Goal: Task Accomplishment & Management: Complete application form

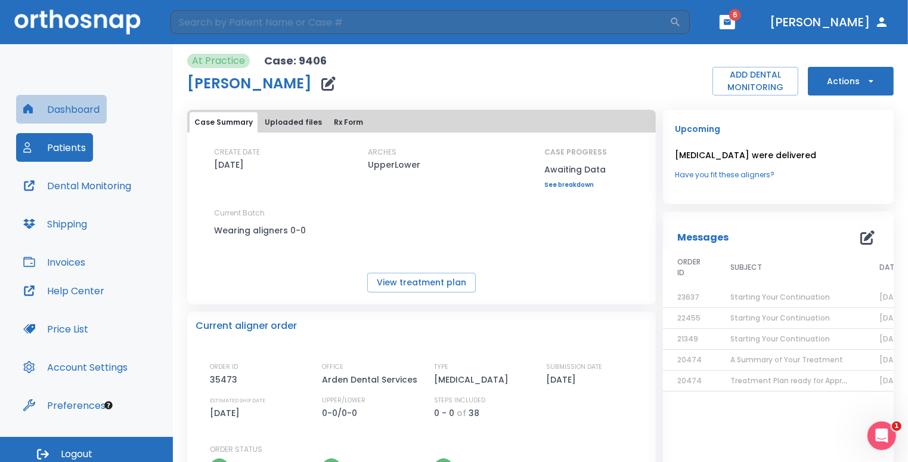
click at [81, 110] on button "Dashboard" at bounding box center [61, 109] width 91 height 29
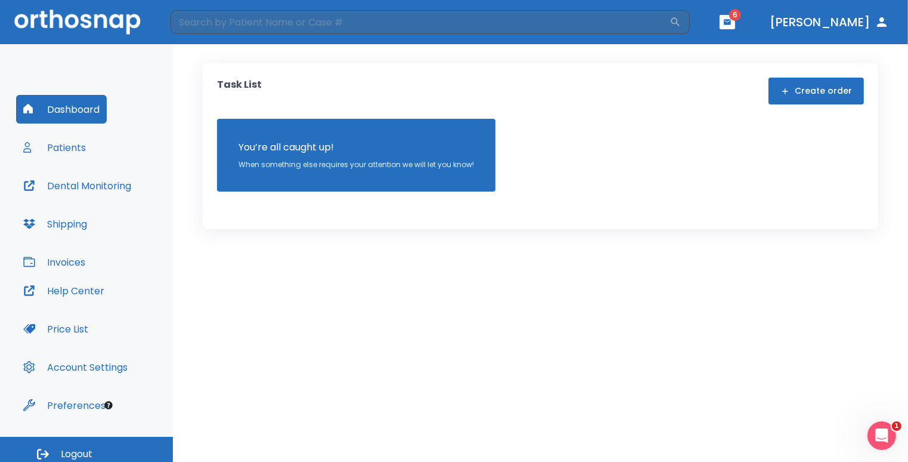
click at [790, 89] on icon "button" at bounding box center [786, 91] width 10 height 10
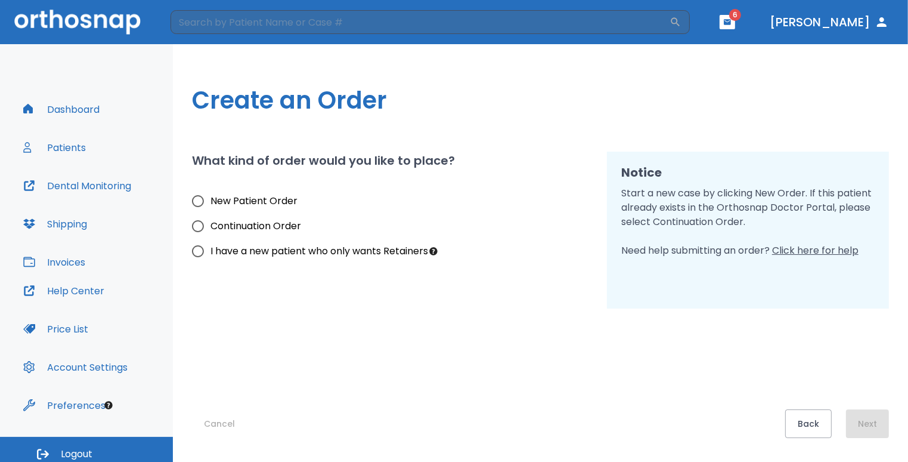
click at [286, 205] on span "New Patient Order" at bounding box center [254, 201] width 87 height 14
click at [211, 205] on input "New Patient Order" at bounding box center [197, 200] width 25 height 25
radio input "true"
click at [858, 420] on button "Next" at bounding box center [867, 423] width 43 height 29
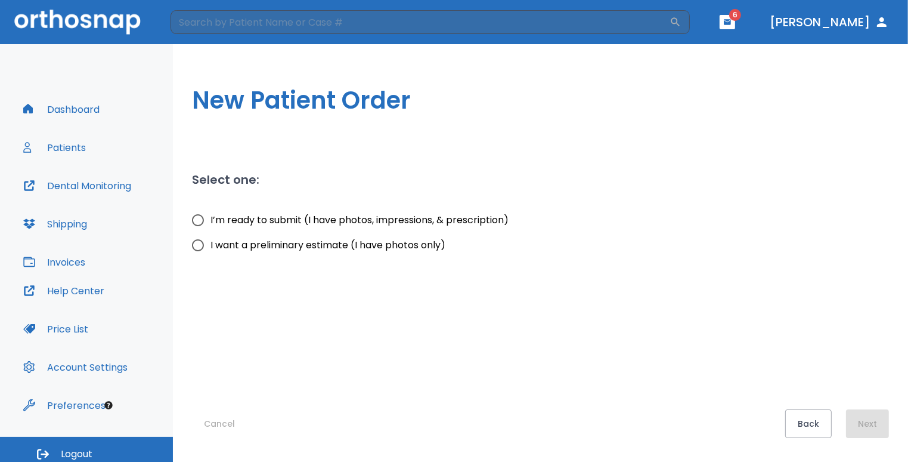
click at [347, 226] on span "I’m ready to submit (I have photos, impressions, & prescription)" at bounding box center [360, 220] width 298 height 14
click at [211, 226] on input "I’m ready to submit (I have photos, impressions, & prescription)" at bounding box center [197, 220] width 25 height 25
radio input "true"
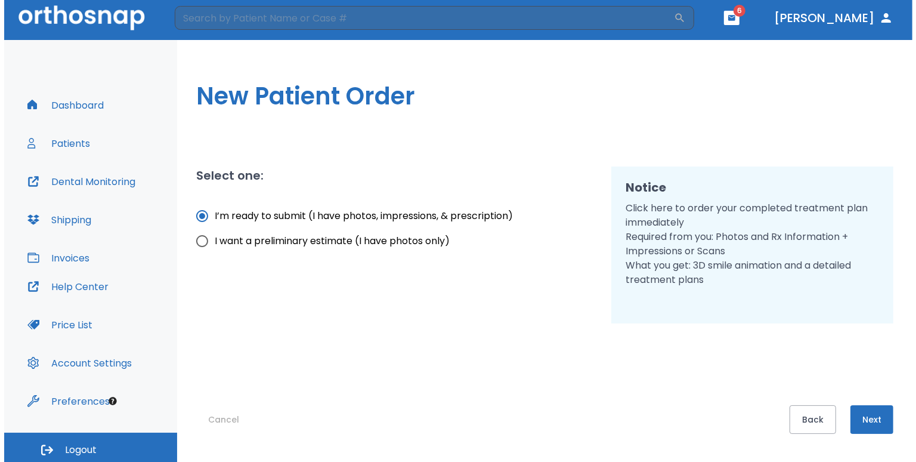
scroll to position [7, 0]
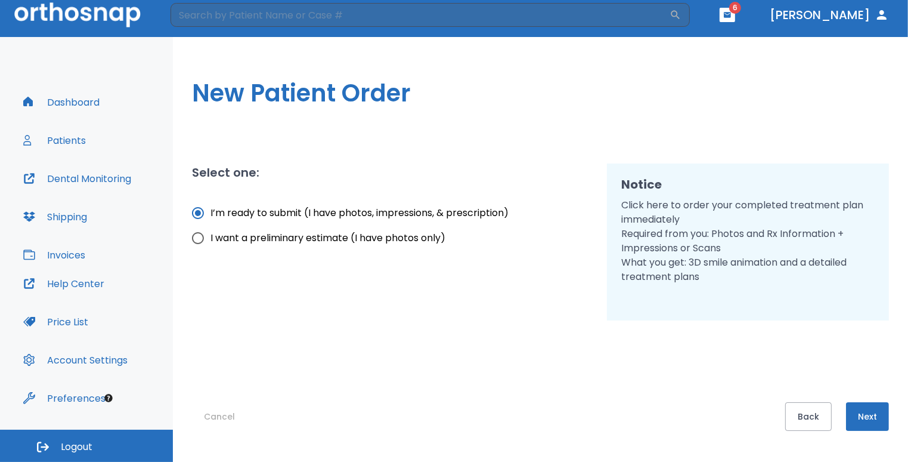
click at [862, 425] on button "Next" at bounding box center [867, 416] width 43 height 29
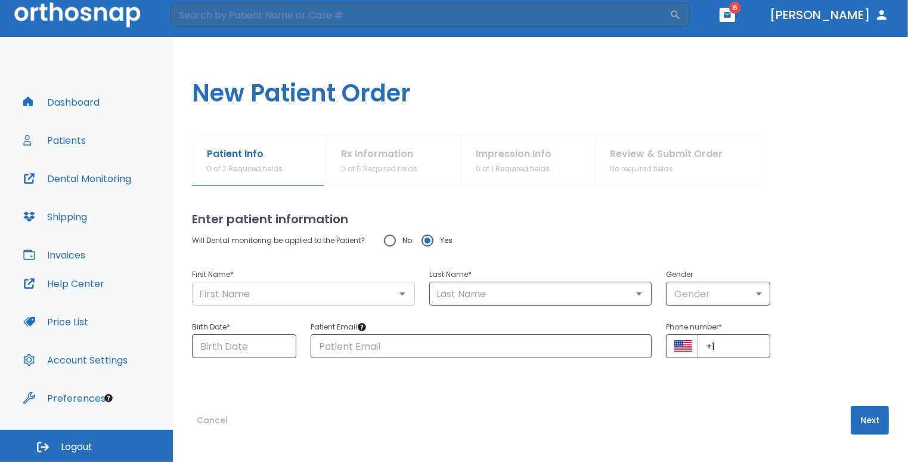
click at [225, 289] on input "text" at bounding box center [304, 293] width 216 height 17
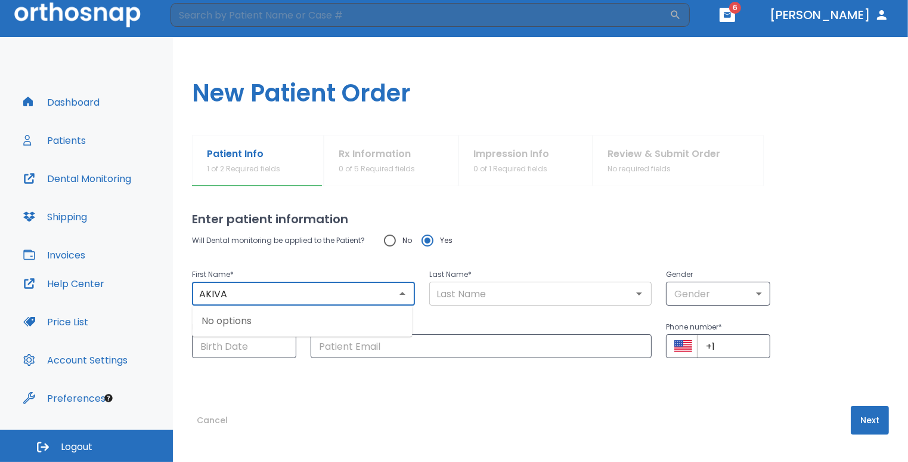
type input "AKIVA"
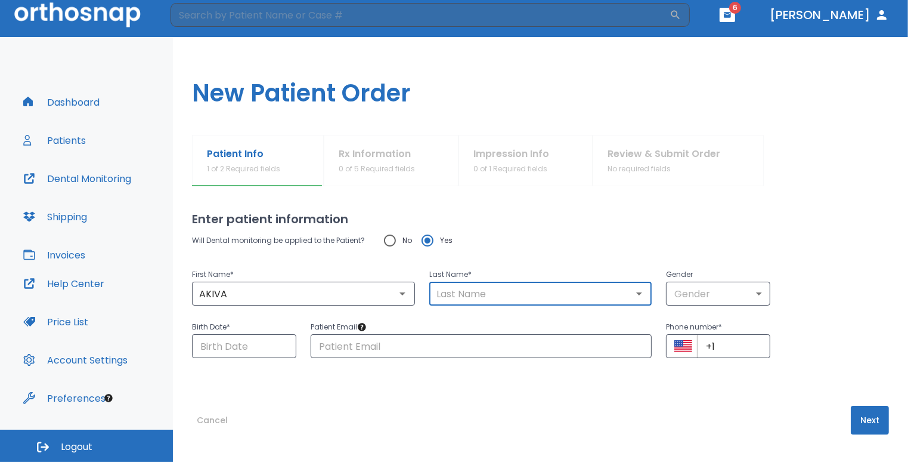
click at [501, 285] on input "text" at bounding box center [541, 293] width 216 height 17
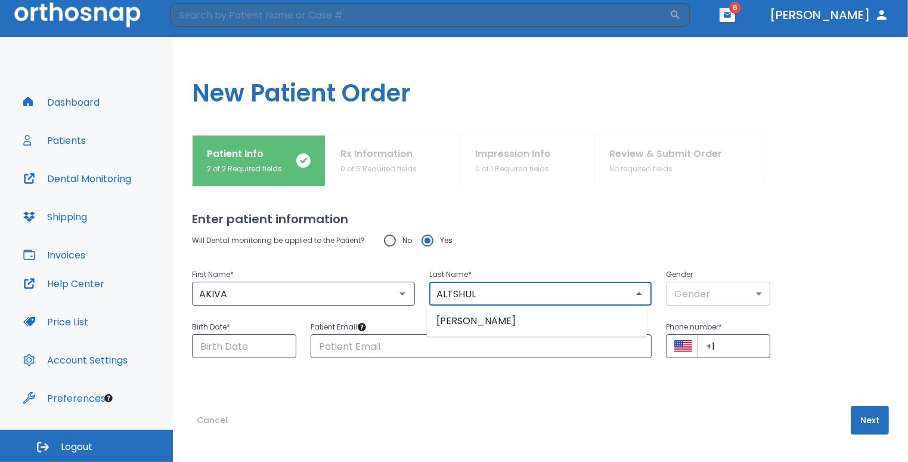
type input "ALTSHUL"
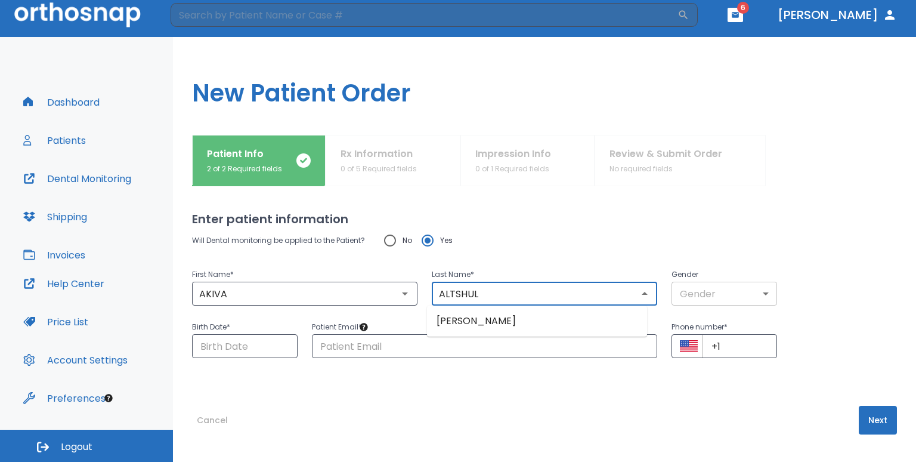
click at [755, 289] on body "​ 6 [PERSON_NAME] Dashboard Patients Dental Monitoring Shipping Invoices Help C…" at bounding box center [458, 224] width 916 height 462
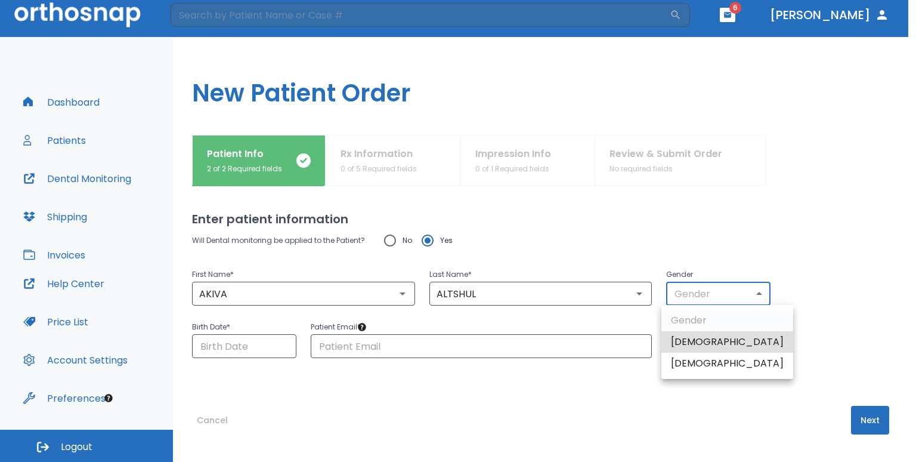
click at [688, 342] on li "[DEMOGRAPHIC_DATA]" at bounding box center [727, 341] width 132 height 21
type input "1"
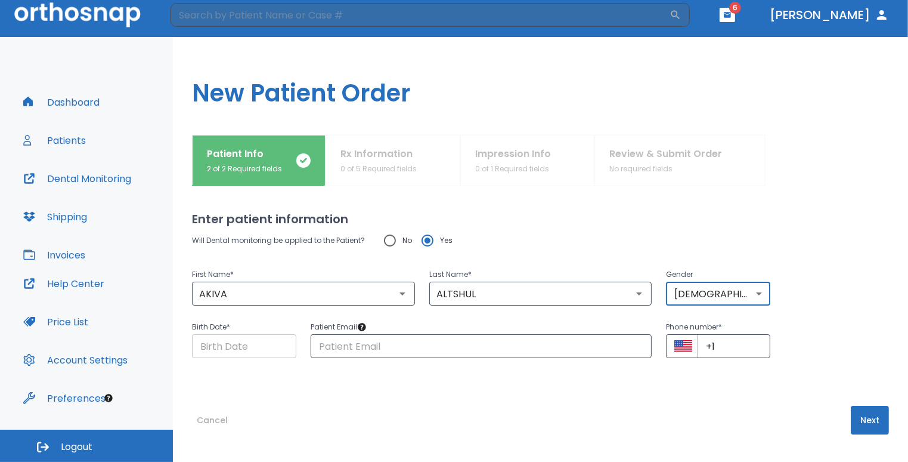
click at [217, 345] on input "Choose date" at bounding box center [244, 346] width 104 height 24
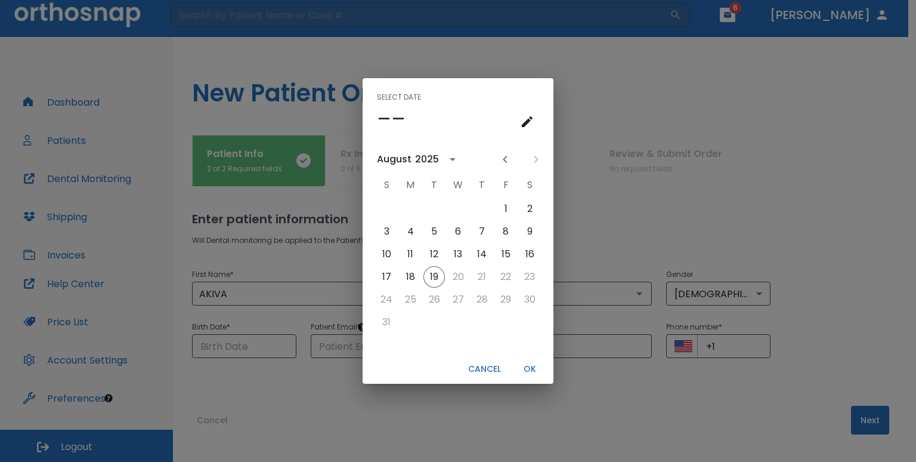
click at [208, 345] on div "Select date –– [DATE] S M T W T F S 1 2 3 4 5 6 7 8 9 10 11 12 13 14 15 16 17 1…" at bounding box center [458, 231] width 916 height 462
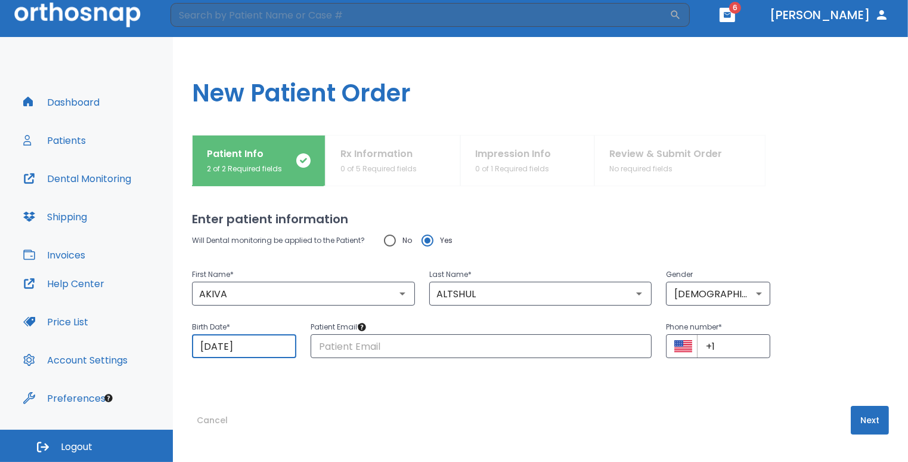
drag, startPoint x: 259, startPoint y: 354, endPoint x: 169, endPoint y: 354, distance: 90.1
click at [169, 354] on div "Dashboard Patients Dental Monitoring Shipping Invoices Help Center Price List A…" at bounding box center [454, 246] width 908 height 418
click at [252, 344] on input "[DATE]" at bounding box center [244, 346] width 104 height 24
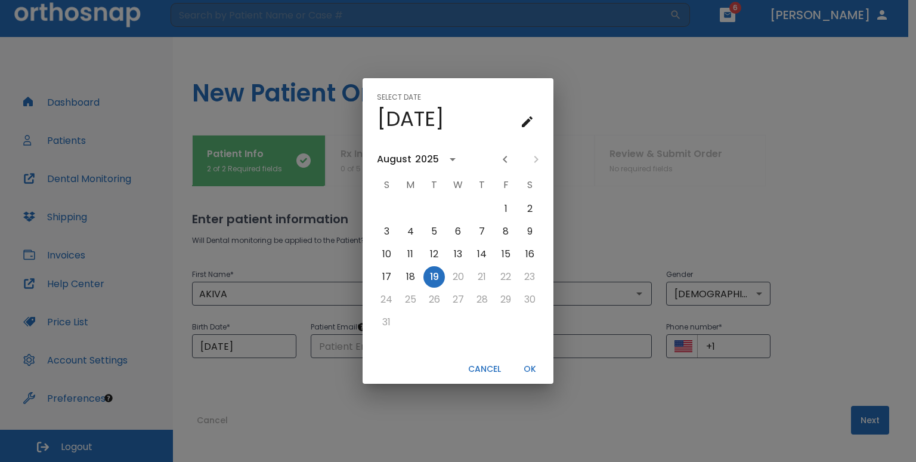
click at [444, 125] on h4 "[DATE]" at bounding box center [410, 118] width 67 height 25
click at [446, 160] on icon "calendar view is open, switch to year view" at bounding box center [453, 159] width 14 height 14
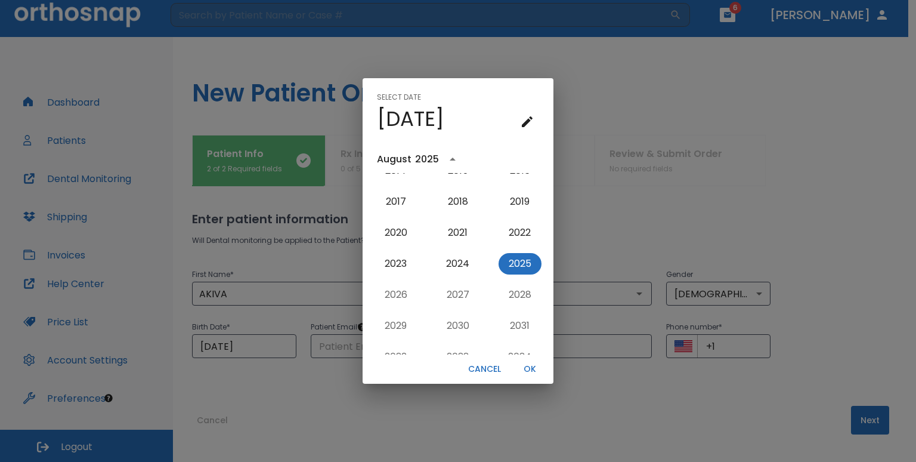
click at [437, 160] on div "2025" at bounding box center [427, 159] width 24 height 14
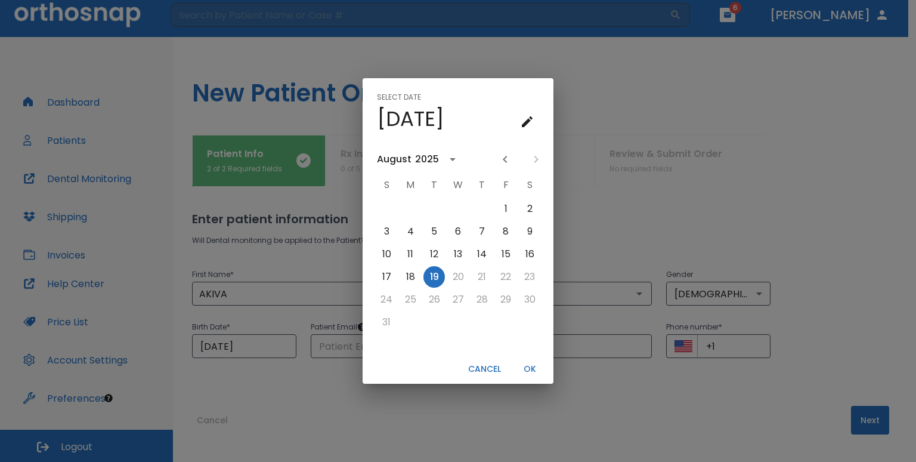
click at [437, 158] on div "2025" at bounding box center [427, 159] width 24 height 14
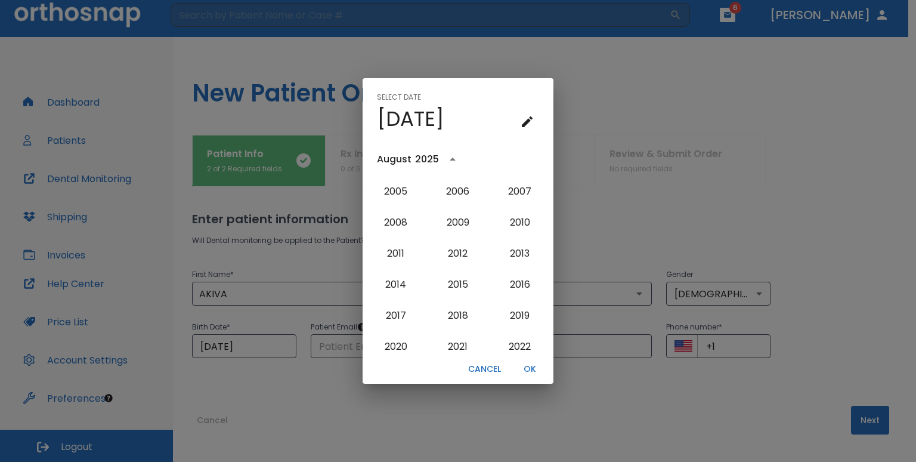
scroll to position [1077, 0]
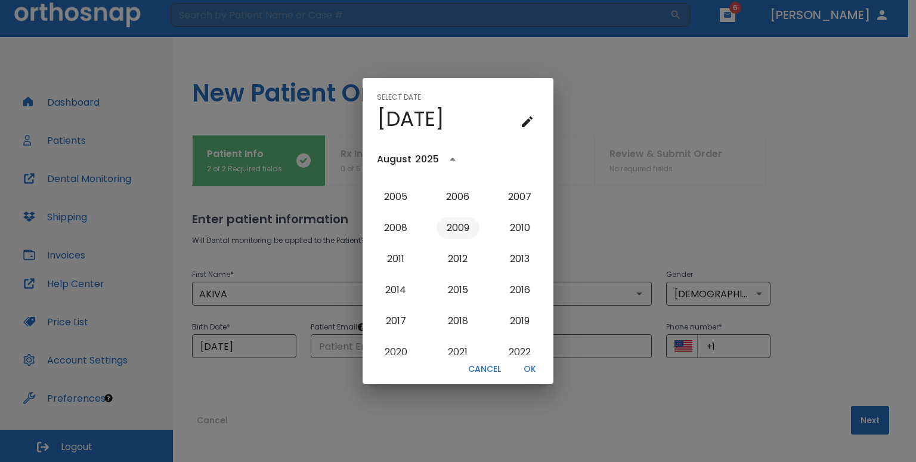
click at [453, 234] on button "2009" at bounding box center [458, 227] width 43 height 21
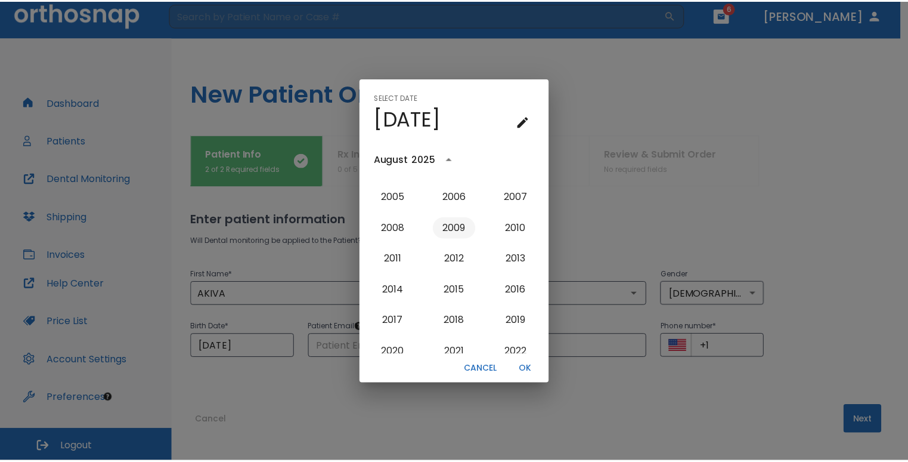
scroll to position [0, 0]
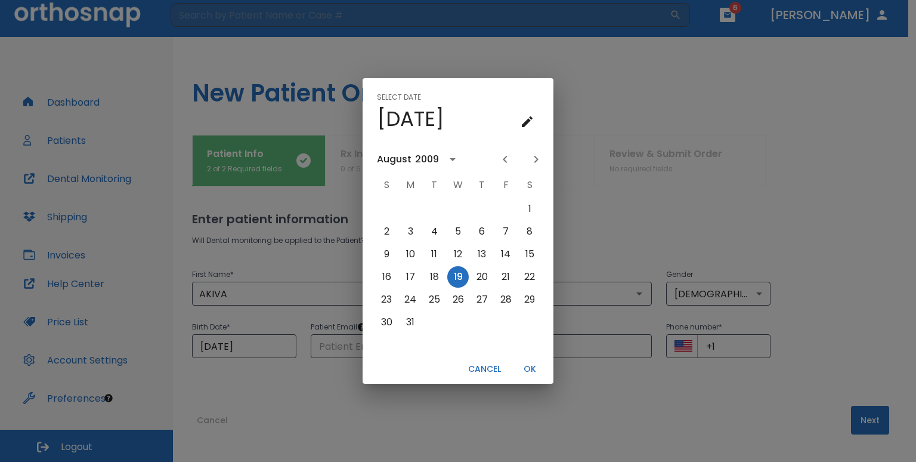
click at [506, 163] on icon "Previous month" at bounding box center [505, 159] width 14 height 14
click at [533, 160] on icon "Next month" at bounding box center [536, 159] width 14 height 14
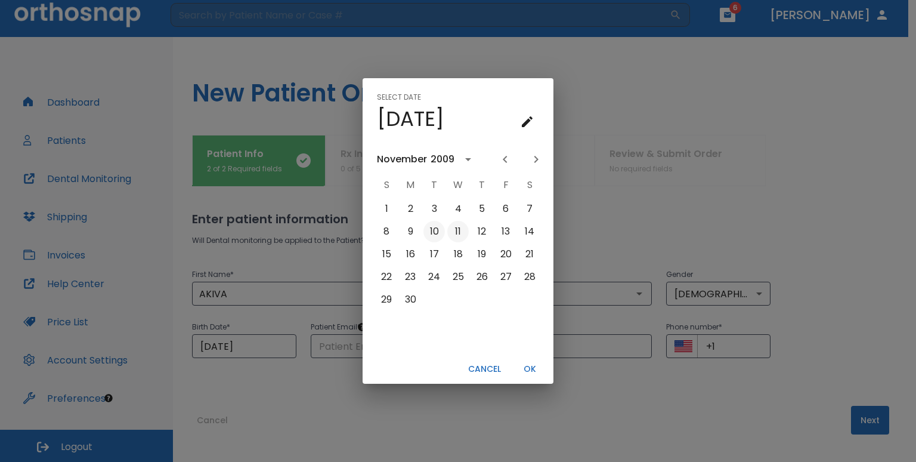
drag, startPoint x: 460, startPoint y: 233, endPoint x: 437, endPoint y: 231, distance: 24.0
click at [437, 231] on div "8 9 10 11 12 13 14" at bounding box center [458, 231] width 191 height 21
click at [437, 231] on button "10" at bounding box center [433, 231] width 21 height 21
type input "[DATE]"
click at [530, 369] on button "OK" at bounding box center [530, 369] width 38 height 20
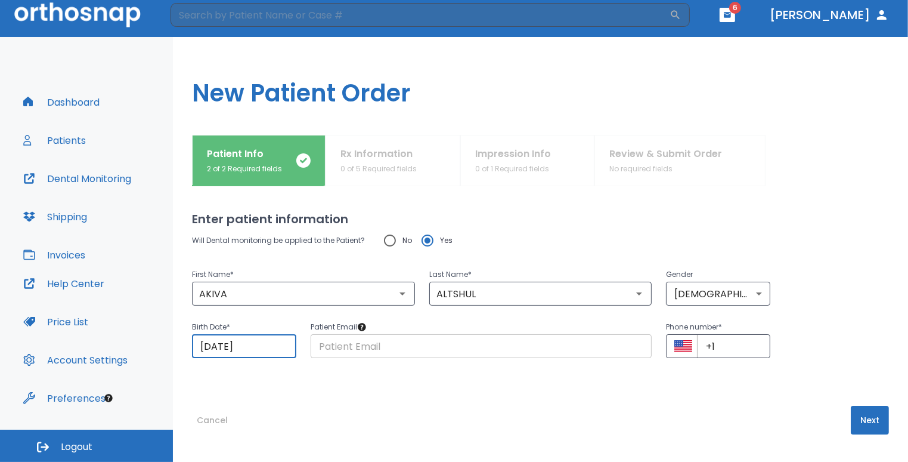
click at [440, 336] on input "text" at bounding box center [482, 346] width 342 height 24
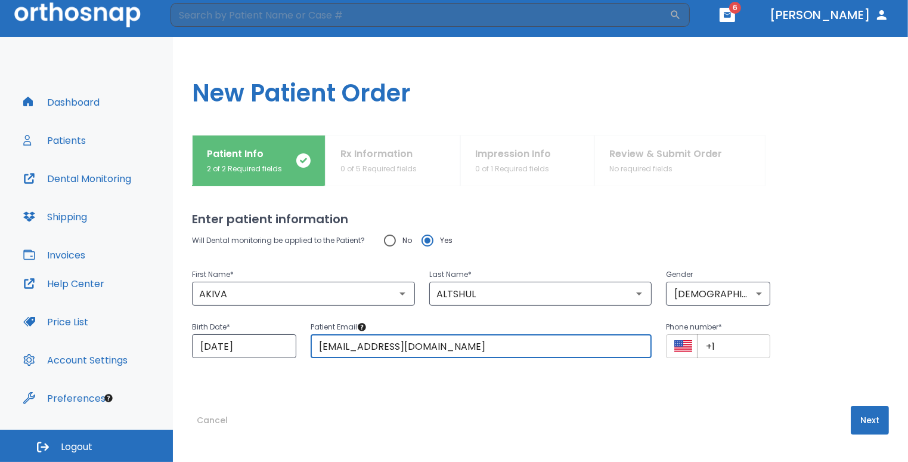
type input "[EMAIL_ADDRESS][DOMAIN_NAME]"
click at [743, 344] on input "+1" at bounding box center [733, 346] width 73 height 24
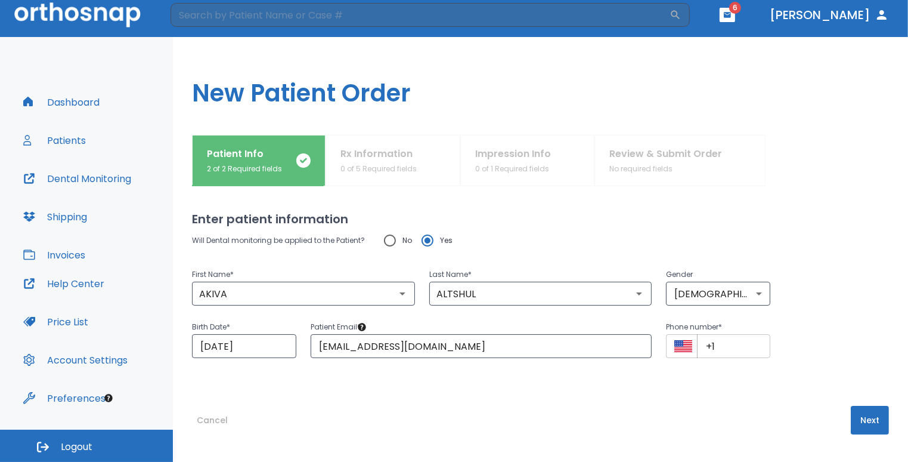
click at [715, 345] on input "+1" at bounding box center [733, 346] width 73 height 24
type input "[PHONE_NUMBER]"
click at [860, 416] on button "Next" at bounding box center [870, 420] width 38 height 29
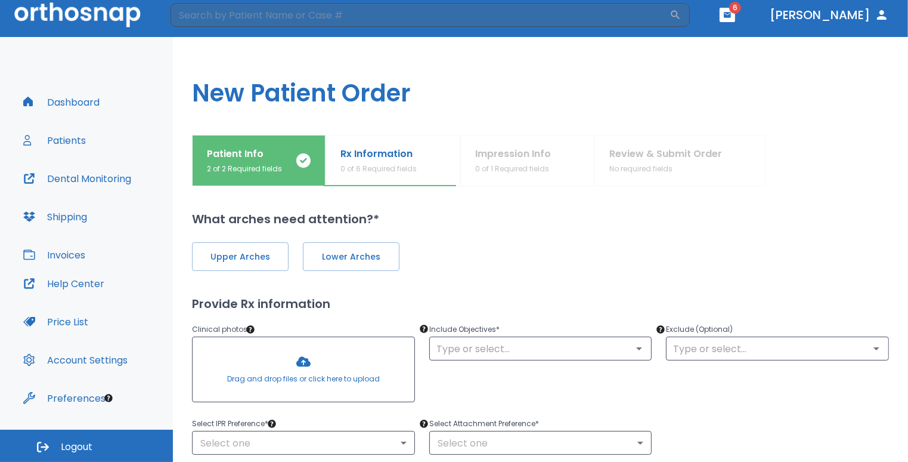
click at [501, 273] on div "Upper Arches Lower Arches Provide Rx information Clinical photos * Drag and dro…" at bounding box center [540, 341] width 697 height 227
click at [502, 211] on h2 "What arches need attention?*" at bounding box center [540, 219] width 697 height 18
click at [494, 167] on div "Patient Info 2 of 2 Required fields Rx Information 0 of 6 Required fields Impre…" at bounding box center [540, 160] width 697 height 51
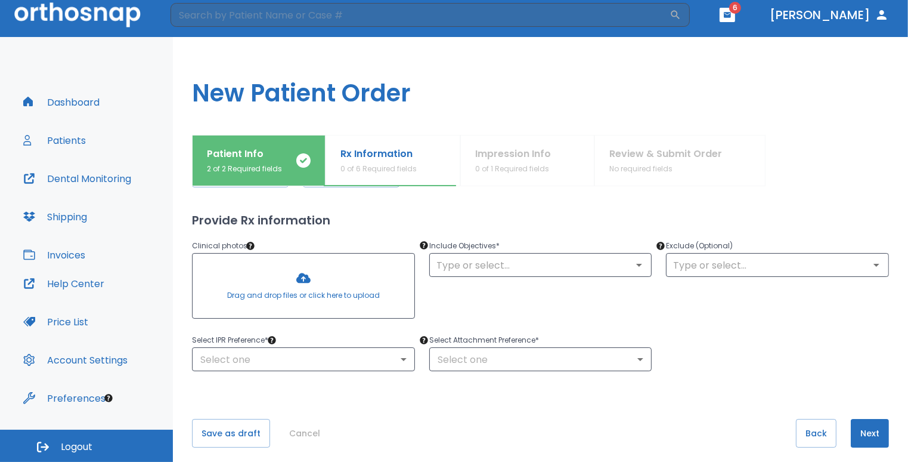
scroll to position [100, 0]
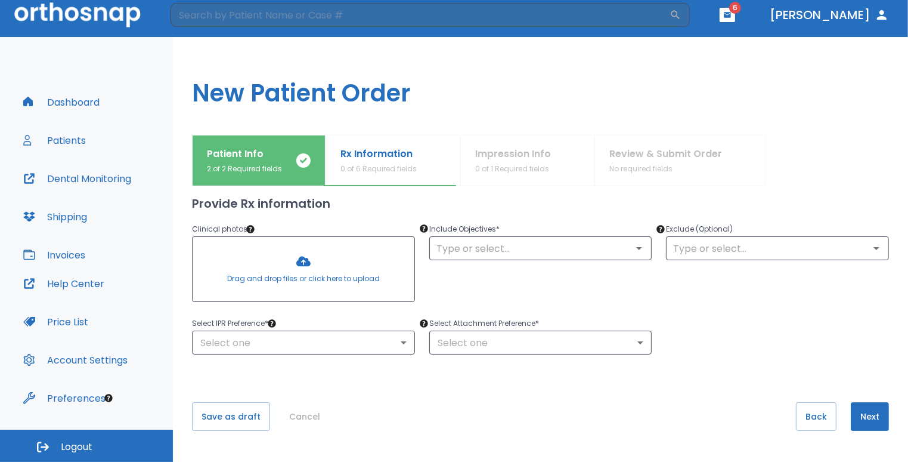
click at [865, 412] on button "Next" at bounding box center [870, 416] width 38 height 29
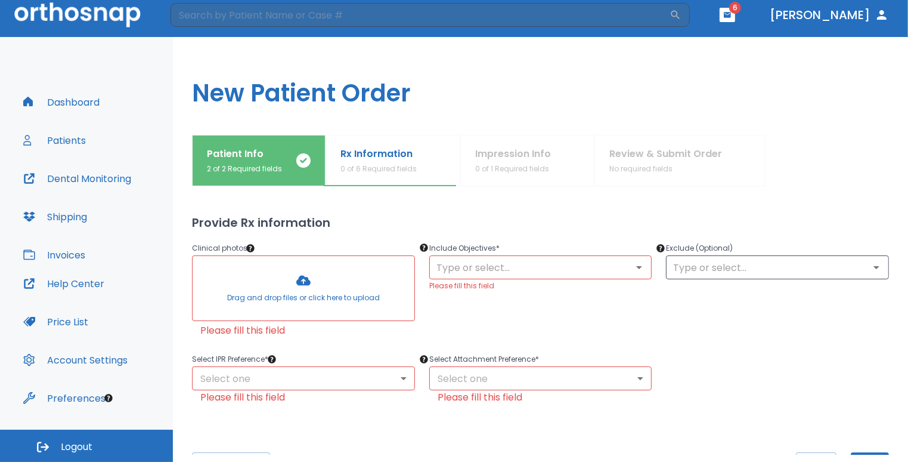
scroll to position [150, 0]
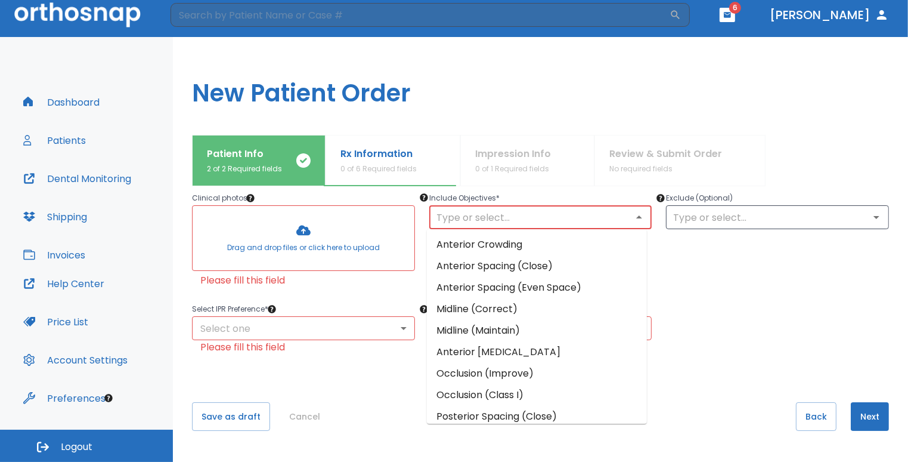
click at [471, 223] on input "text" at bounding box center [541, 217] width 216 height 17
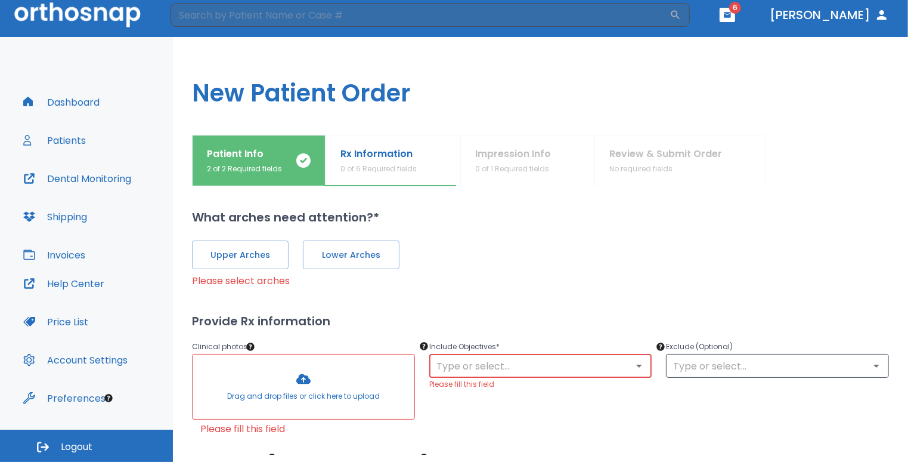
scroll to position [0, 0]
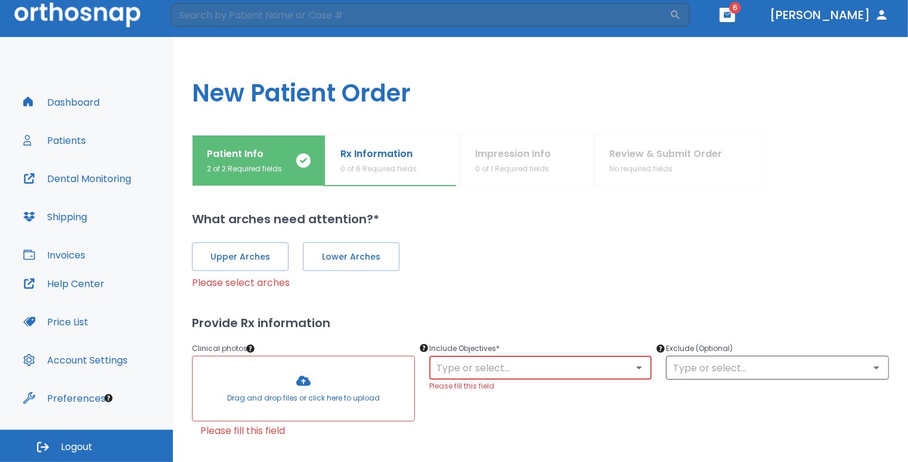
click at [415, 238] on div "[GEOGRAPHIC_DATA] Please select arches" at bounding box center [540, 259] width 697 height 62
click at [409, 248] on div "Upper Arches Lower Arches" at bounding box center [540, 256] width 697 height 29
click at [441, 235] on div "[GEOGRAPHIC_DATA] Please select arches" at bounding box center [540, 259] width 697 height 62
click at [434, 278] on p "Please select arches" at bounding box center [540, 283] width 697 height 14
click at [434, 280] on p "Please select arches" at bounding box center [540, 283] width 697 height 14
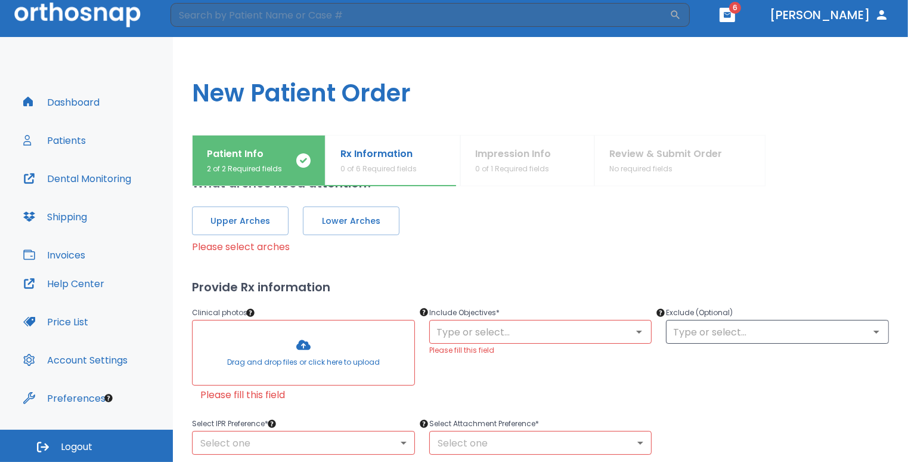
scroll to position [119, 0]
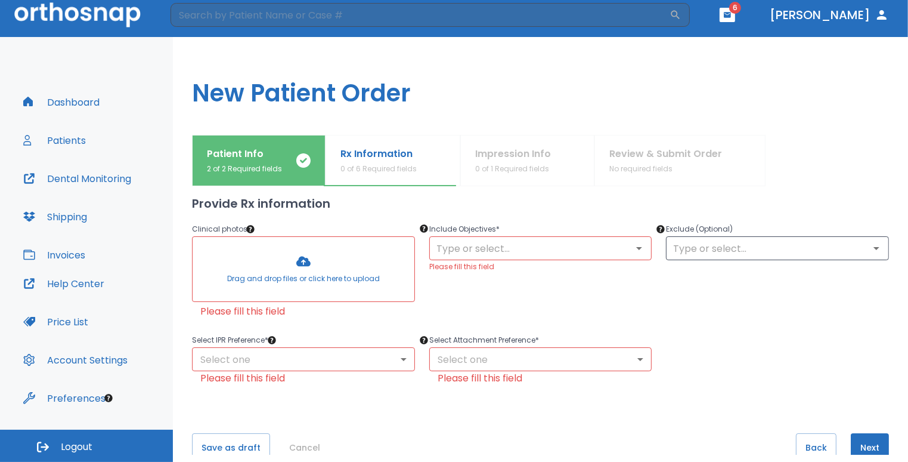
click at [364, 263] on div at bounding box center [304, 269] width 222 height 64
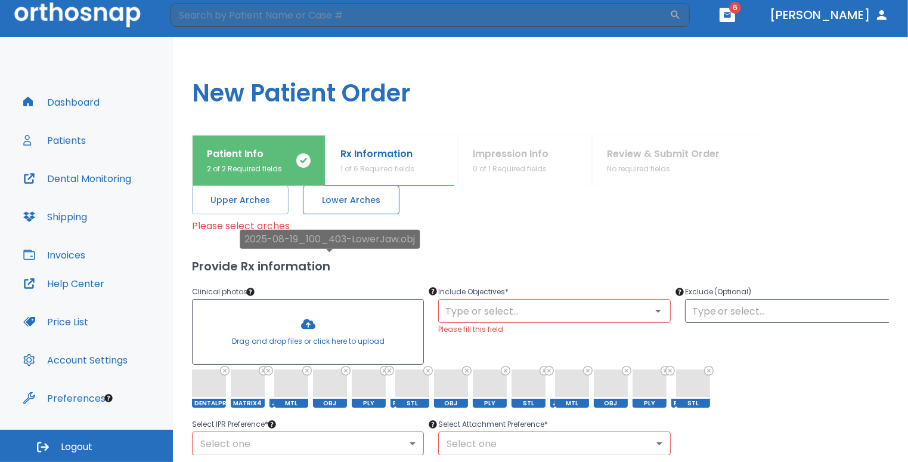
scroll to position [2, 0]
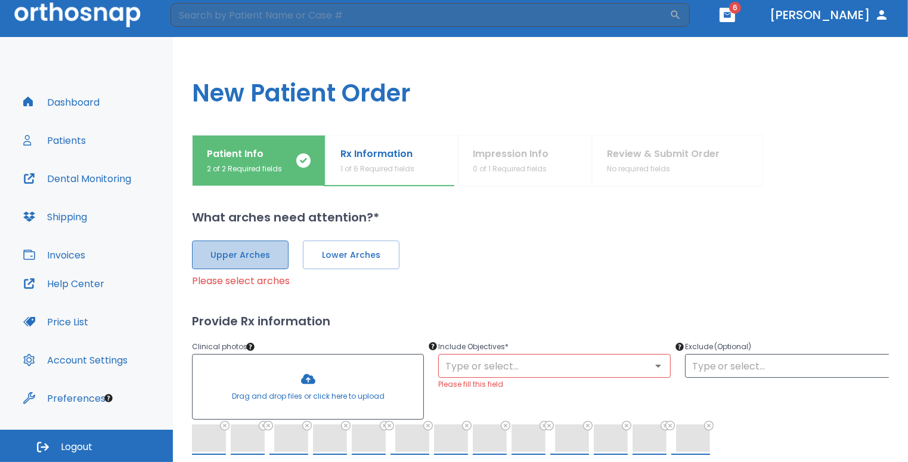
click at [237, 253] on span "Upper Arches" at bounding box center [241, 255] width 72 height 13
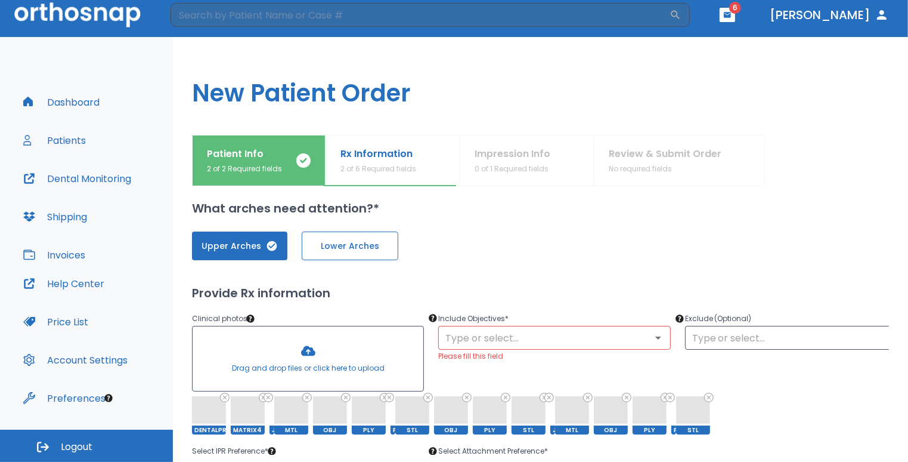
scroll to position [0, 0]
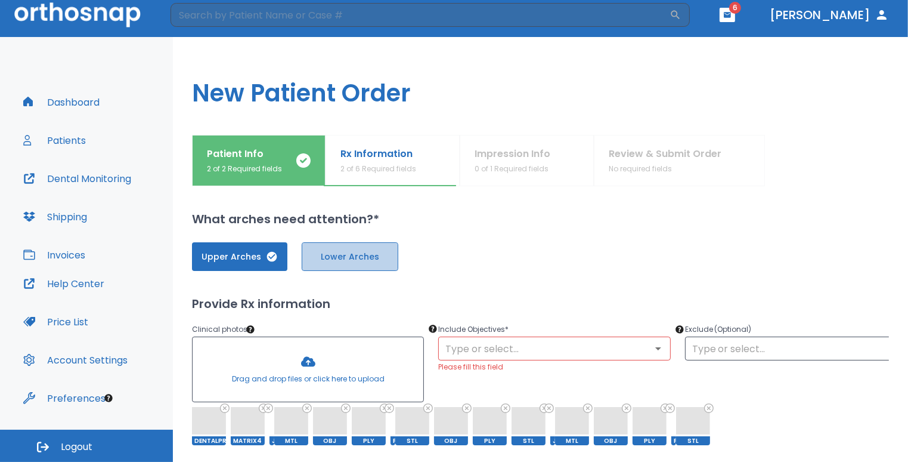
click at [344, 251] on span "Lower Arches" at bounding box center [350, 257] width 72 height 13
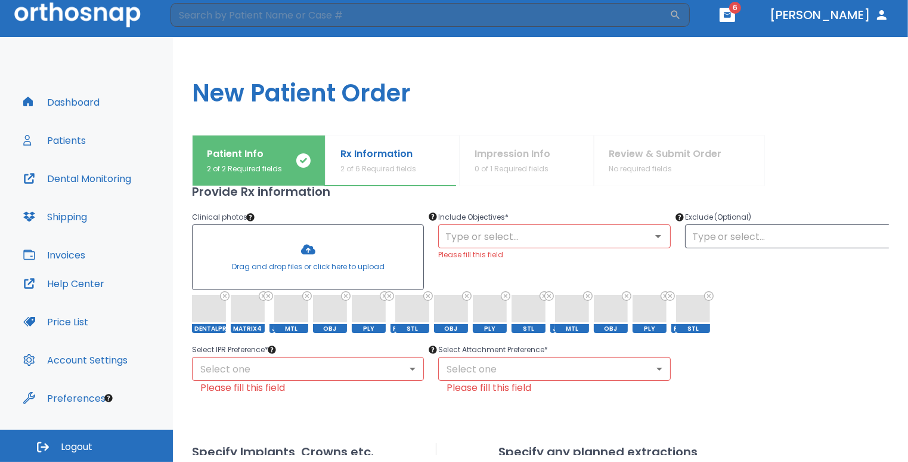
scroll to position [75, 0]
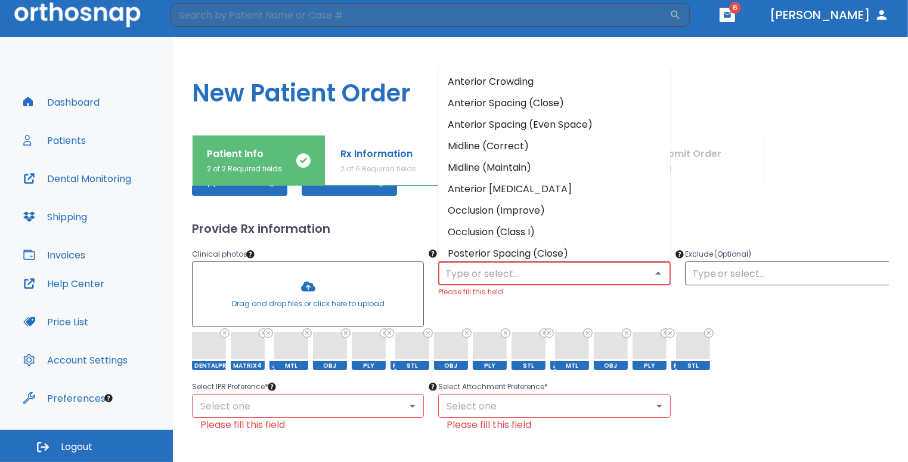
click at [501, 268] on input "text" at bounding box center [554, 273] width 225 height 17
click at [544, 101] on li "Anterior Spacing (Close)" at bounding box center [554, 103] width 232 height 21
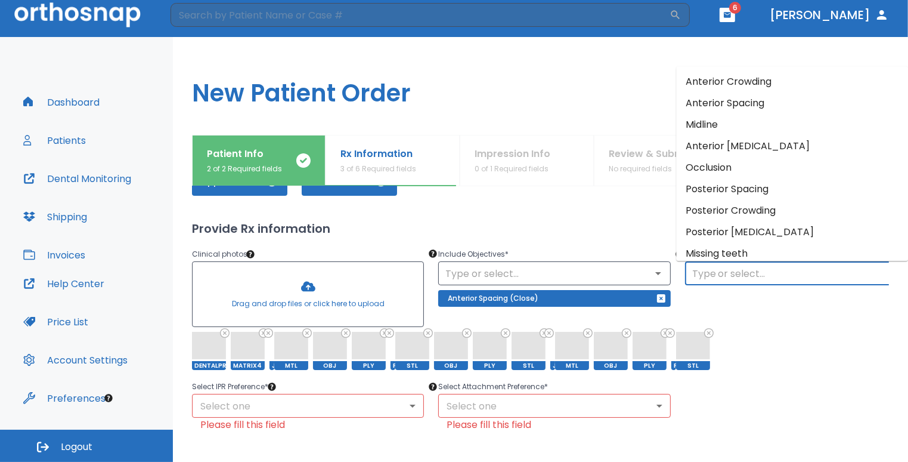
click at [716, 268] on input "text" at bounding box center [801, 273] width 225 height 17
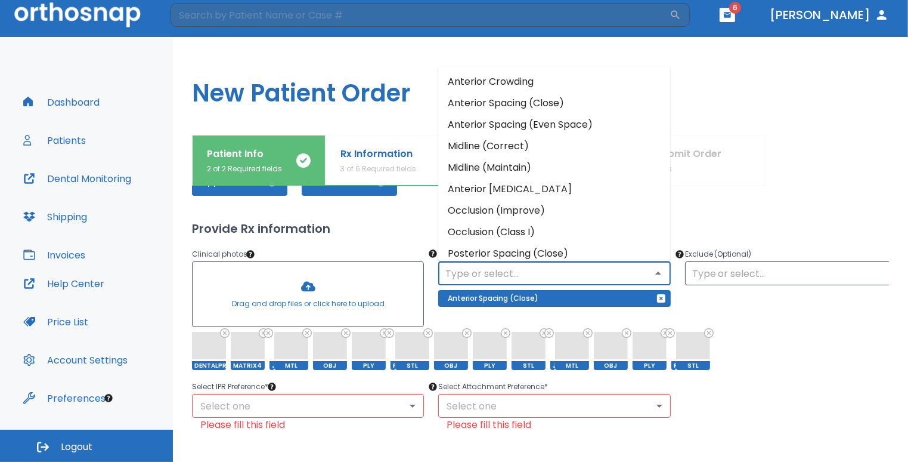
click at [608, 265] on input "text" at bounding box center [554, 273] width 225 height 17
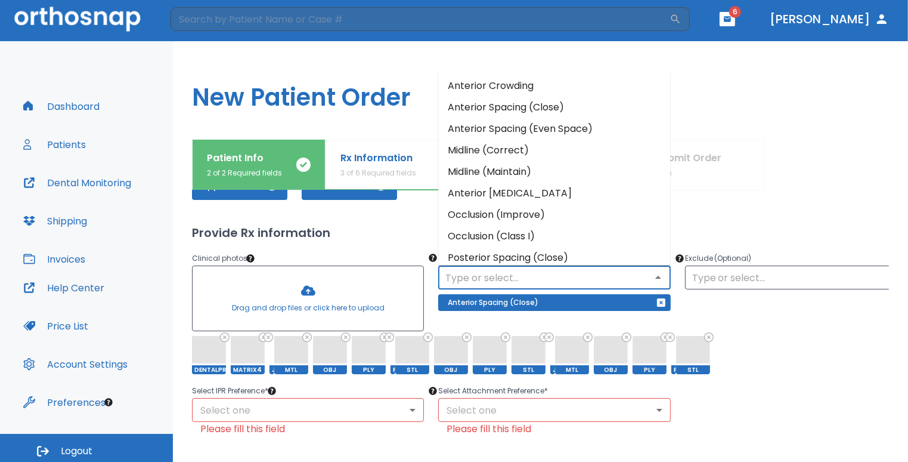
scroll to position [0, 0]
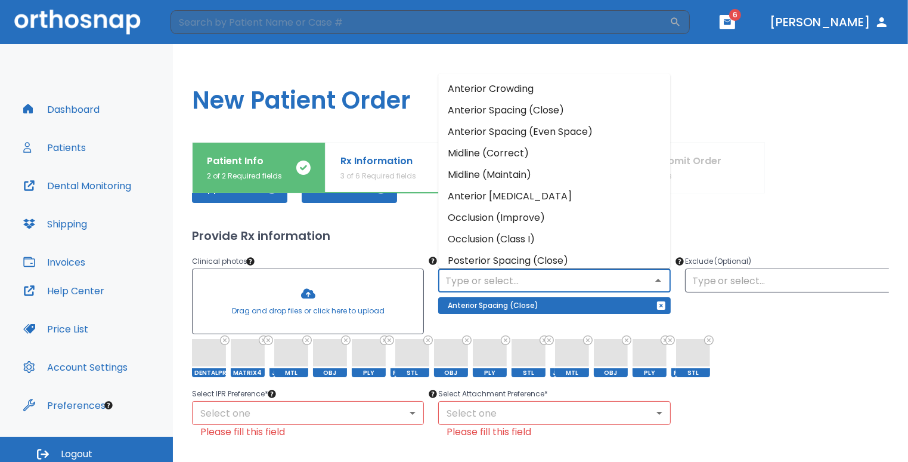
click at [503, 93] on li "Anterior Crowding" at bounding box center [554, 89] width 232 height 21
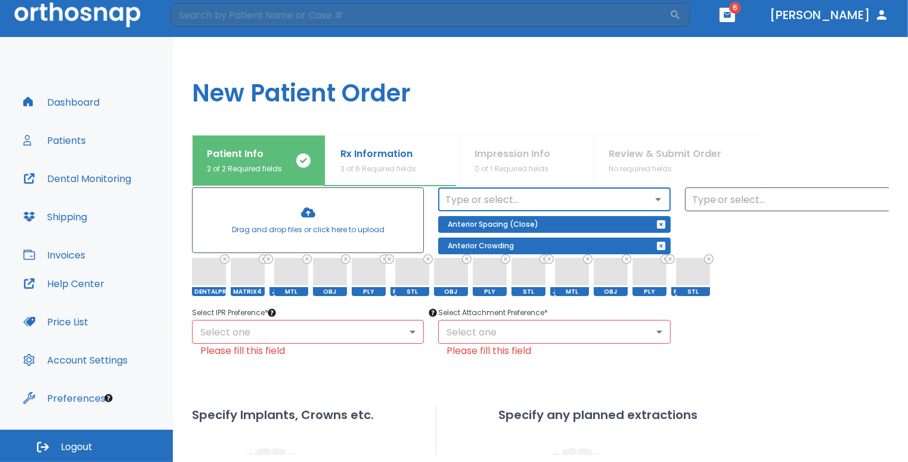
scroll to position [135, 0]
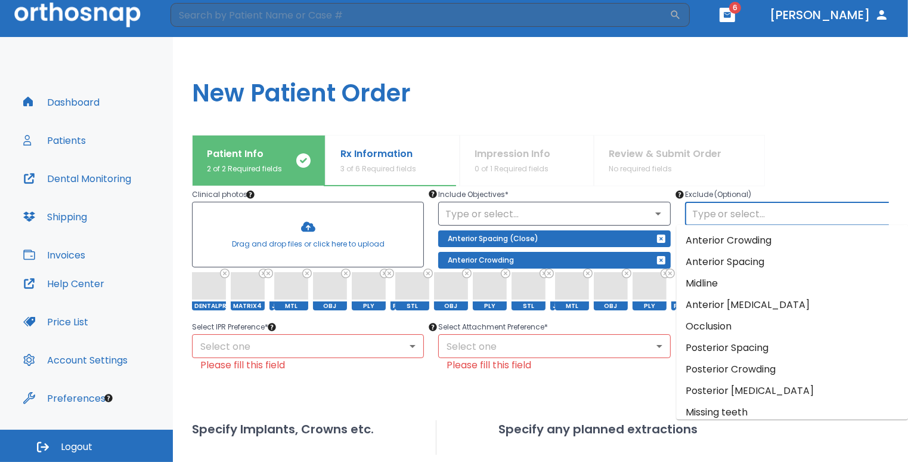
click at [754, 214] on input "text" at bounding box center [801, 213] width 225 height 17
click at [737, 261] on li "Anterior Spacing" at bounding box center [792, 261] width 232 height 21
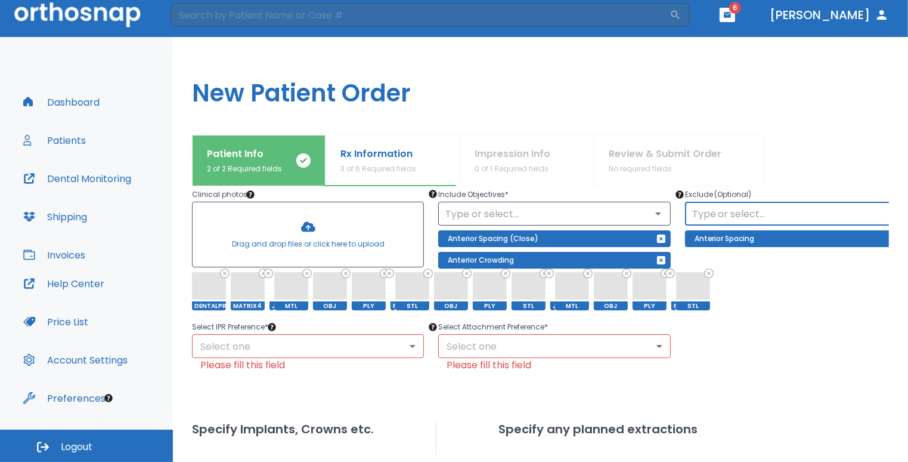
scroll to position [135, 35]
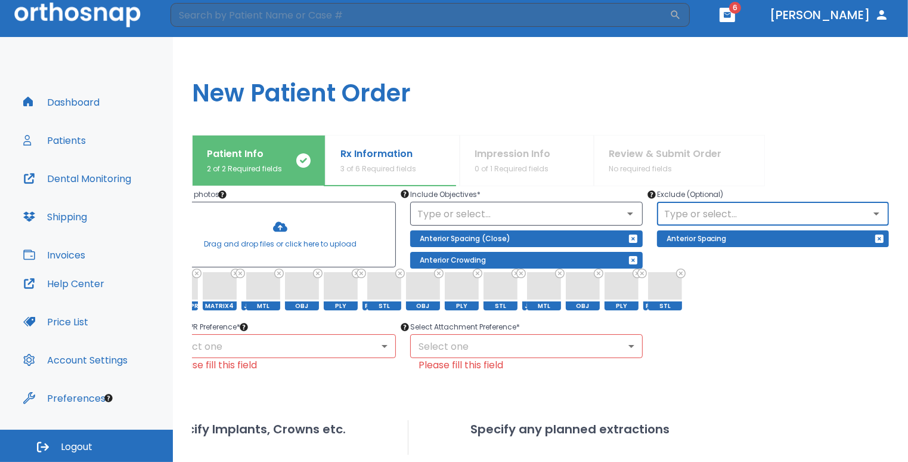
click at [726, 217] on input "text" at bounding box center [773, 213] width 225 height 17
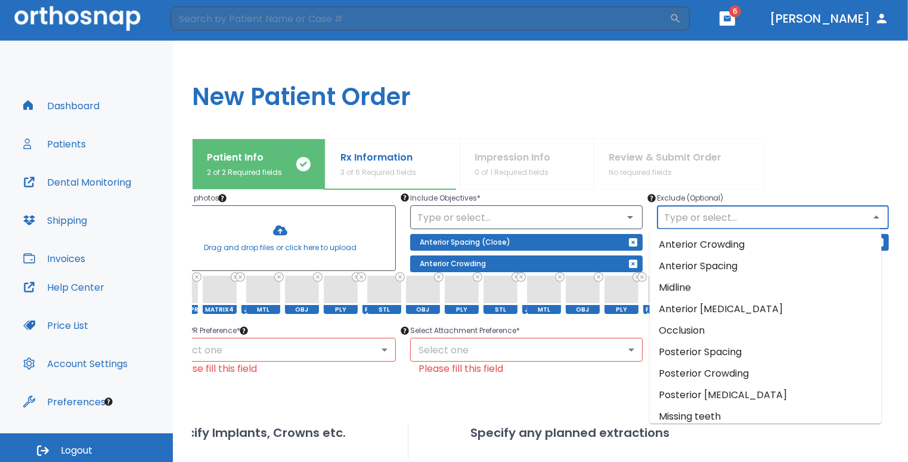
scroll to position [0, 0]
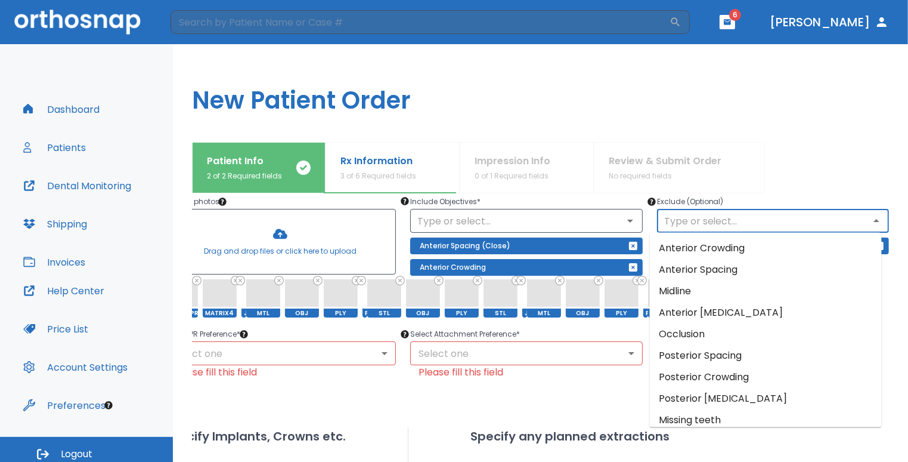
click at [811, 220] on input "text" at bounding box center [773, 220] width 225 height 17
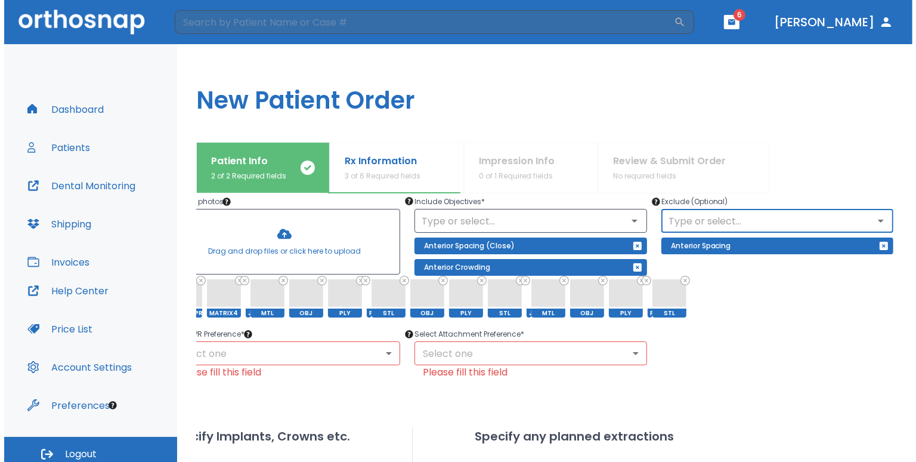
scroll to position [135, 0]
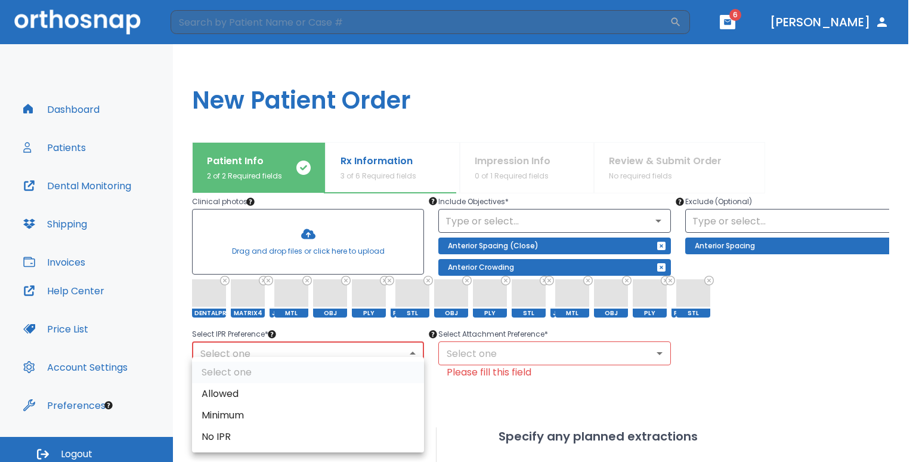
click at [233, 348] on body "​ 6 [PERSON_NAME] Dashboard Patients Dental Monitoring Shipping Invoices Help C…" at bounding box center [458, 231] width 916 height 462
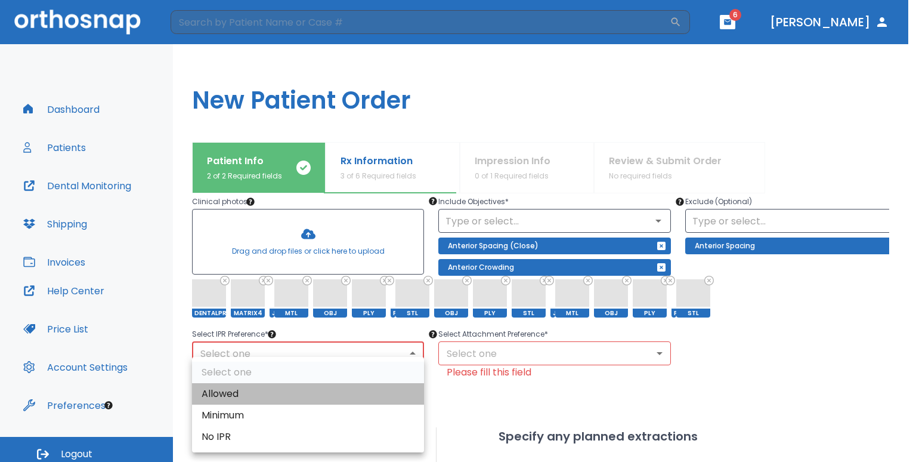
click at [236, 397] on li "Allowed" at bounding box center [308, 393] width 232 height 21
type input "1"
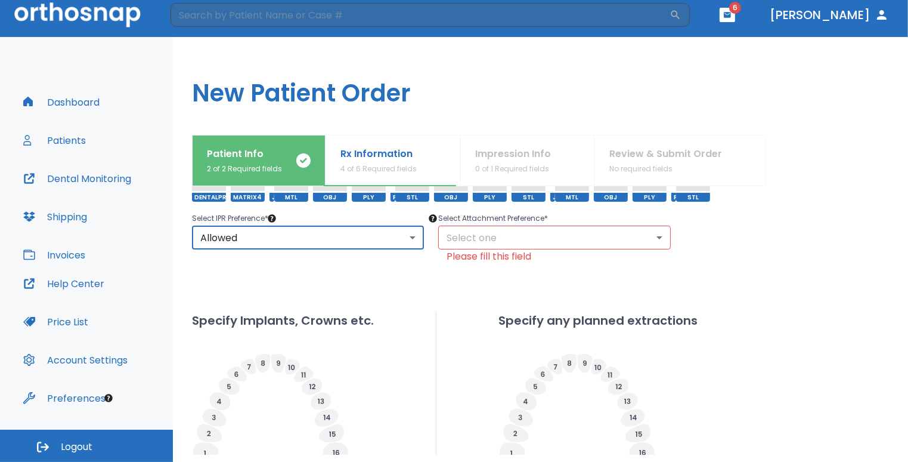
scroll to position [254, 0]
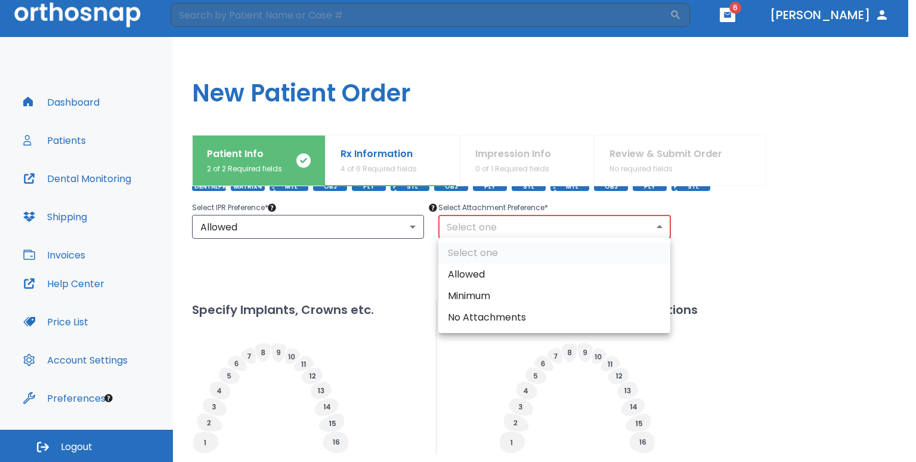
click at [527, 225] on body "​ 6 [PERSON_NAME] Dashboard Patients Dental Monitoring Shipping Invoices Help C…" at bounding box center [458, 224] width 916 height 462
click at [489, 277] on li "Allowed" at bounding box center [554, 274] width 232 height 21
type input "1"
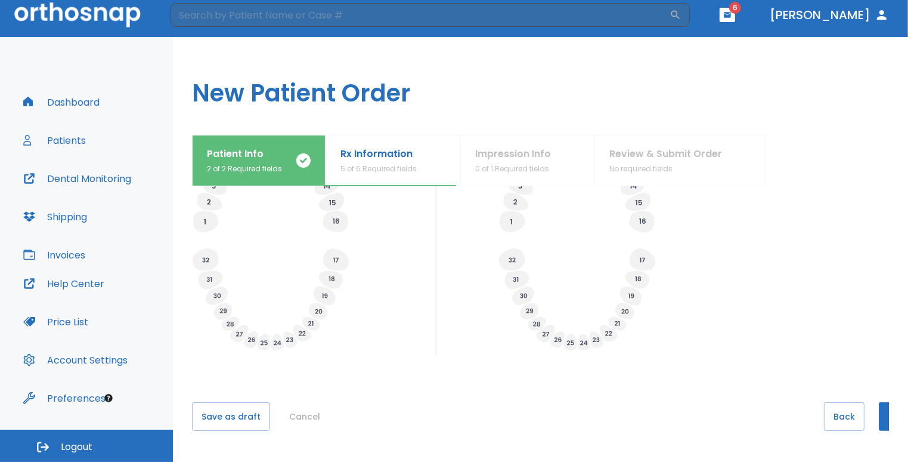
scroll to position [469, 0]
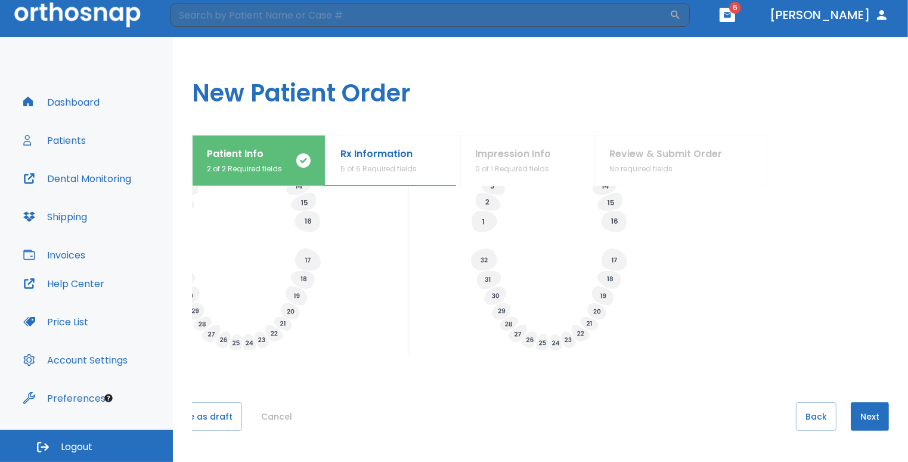
click at [855, 408] on button "Next" at bounding box center [870, 416] width 38 height 29
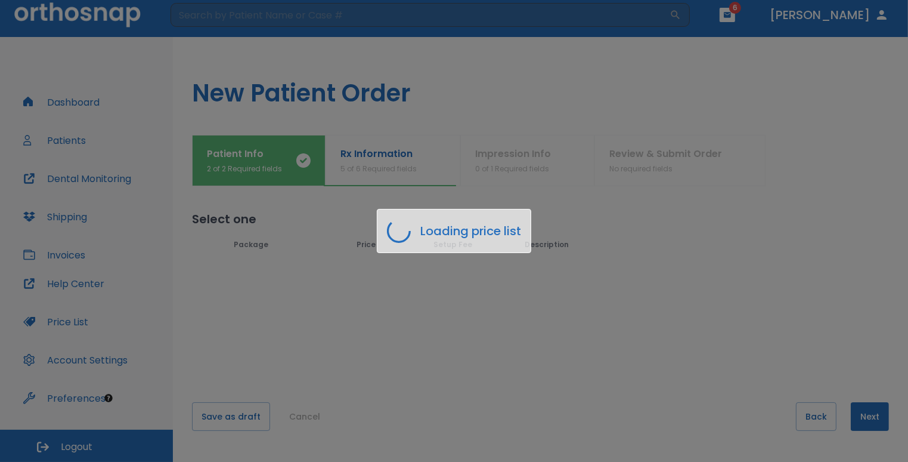
scroll to position [0, 0]
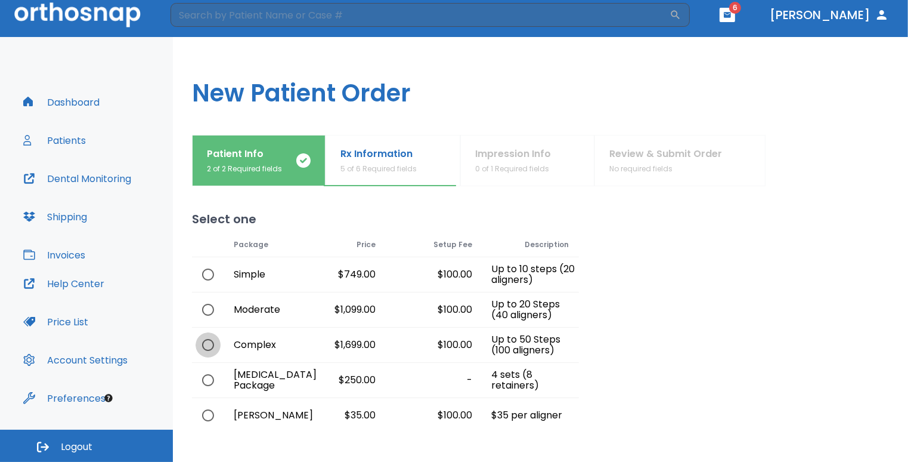
click at [203, 349] on input "radio" at bounding box center [208, 344] width 25 height 25
radio input "true"
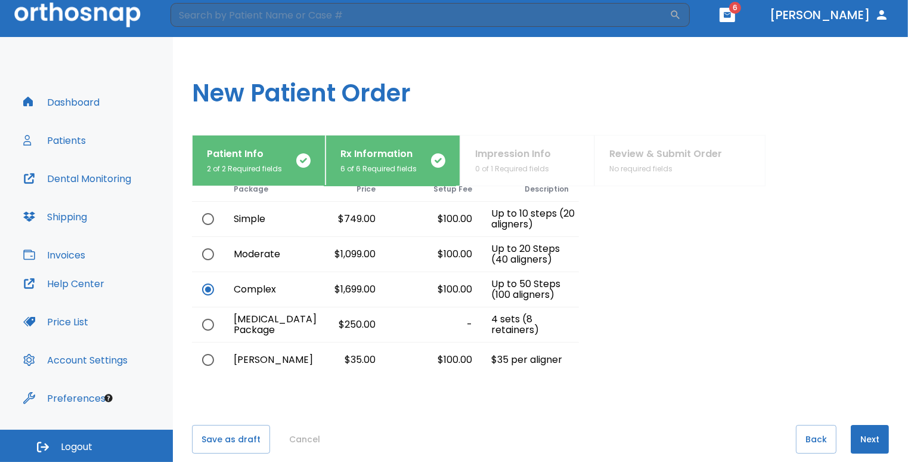
scroll to position [60, 0]
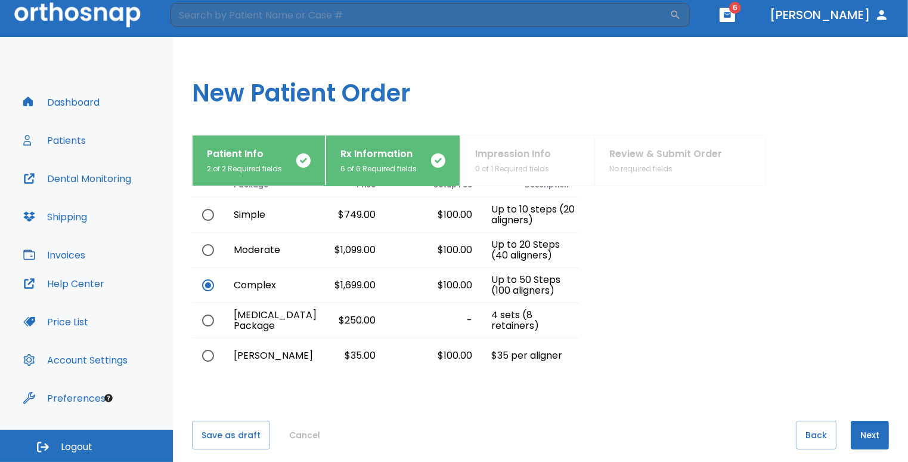
click at [873, 429] on button "Next" at bounding box center [870, 435] width 38 height 29
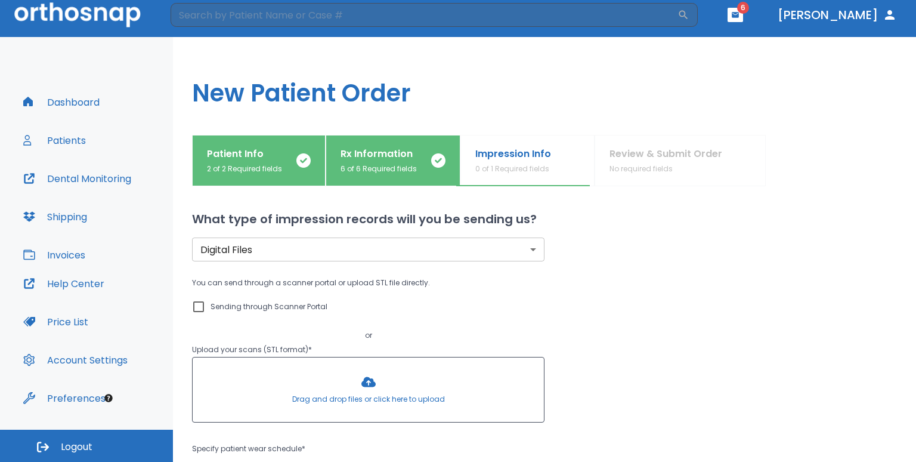
click at [283, 249] on body "​ 6 [PERSON_NAME] Dashboard Patients Dental Monitoring Shipping Invoices Help C…" at bounding box center [458, 224] width 916 height 462
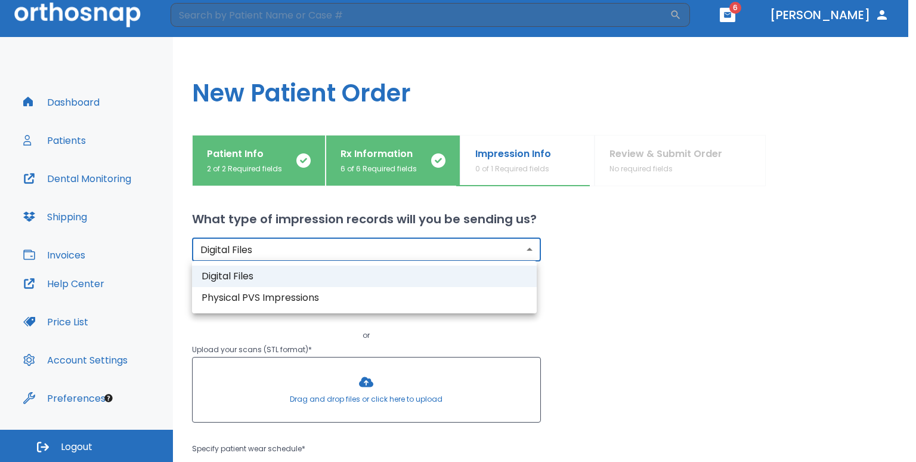
click at [283, 249] on div at bounding box center [458, 231] width 916 height 462
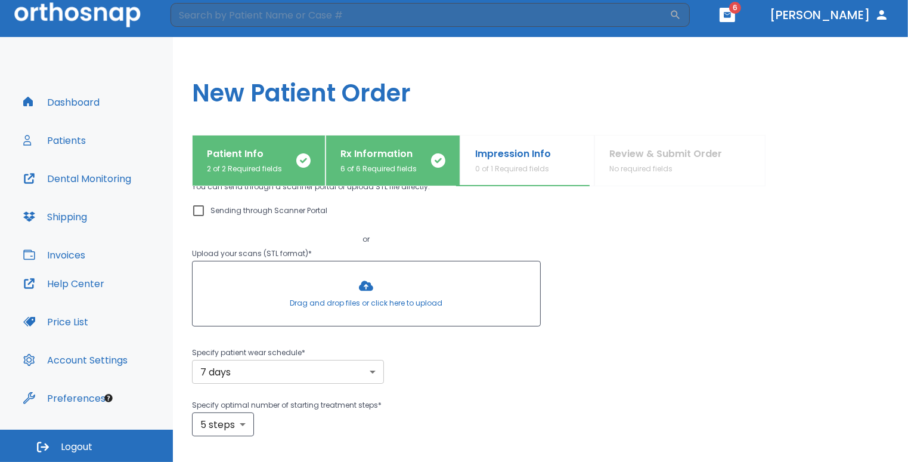
scroll to position [119, 0]
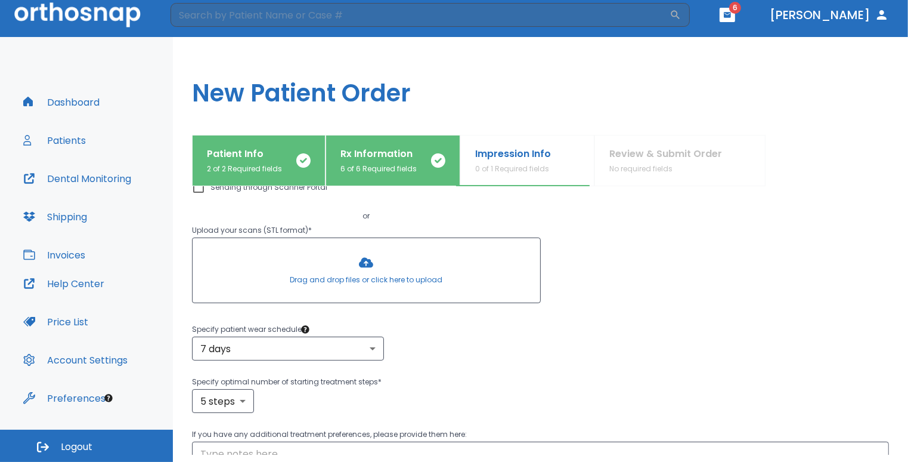
click at [354, 264] on div at bounding box center [367, 270] width 348 height 64
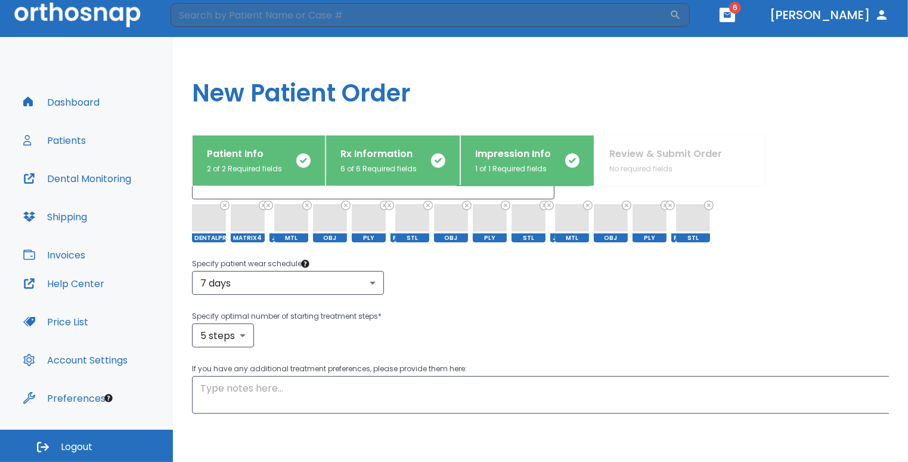
scroll to position [225, 0]
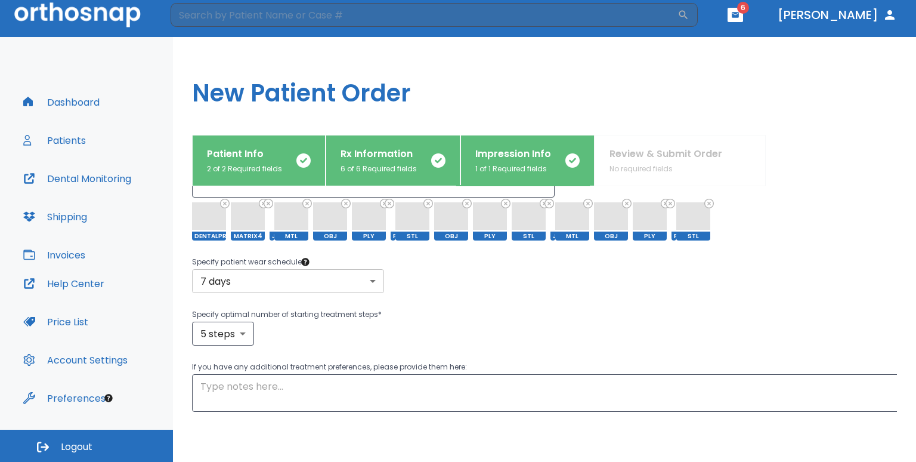
click at [279, 286] on body "​ 6 [PERSON_NAME] Dashboard Patients Dental Monitoring Shipping Invoices Help C…" at bounding box center [458, 224] width 916 height 462
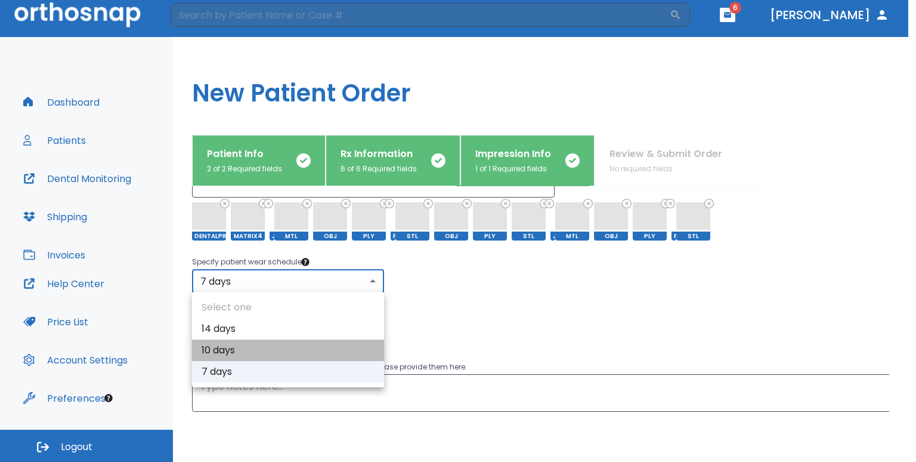
click at [229, 342] on li "10 days" at bounding box center [288, 349] width 192 height 21
type input "2"
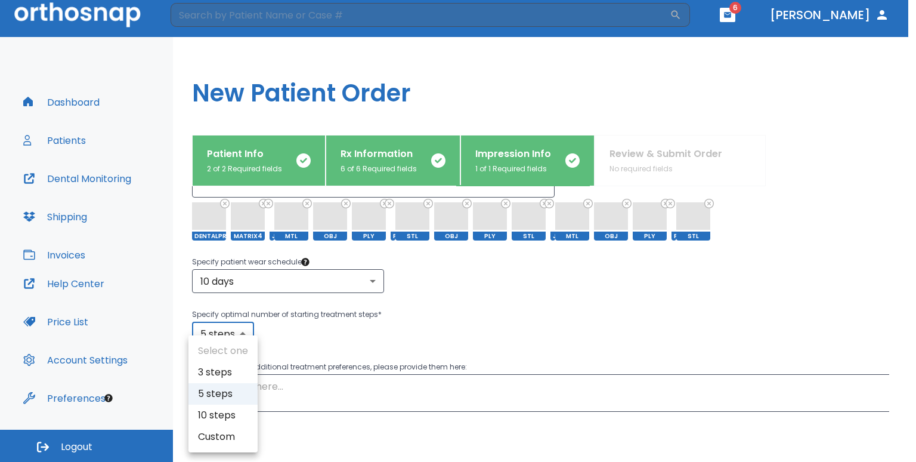
click at [248, 332] on body "​ 6 [PERSON_NAME] Dashboard Patients Dental Monitoring Shipping Invoices Help C…" at bounding box center [458, 224] width 916 height 462
click at [219, 437] on li "Custom" at bounding box center [222, 436] width 69 height 21
type input "custom"
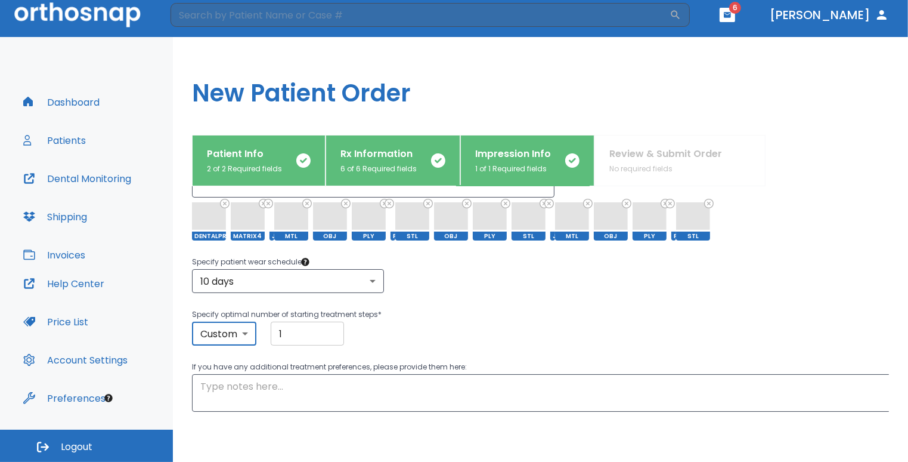
click at [304, 327] on input "1" at bounding box center [307, 333] width 73 height 24
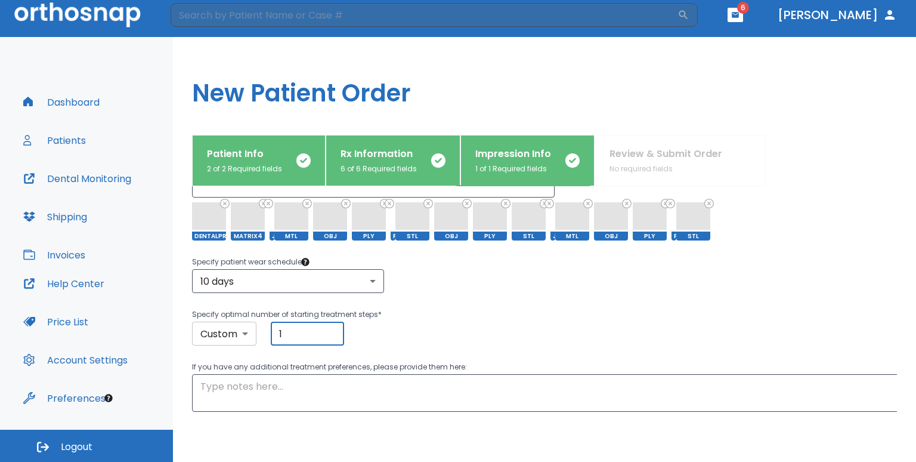
click at [245, 339] on body "​ 6 [PERSON_NAME] Dashboard Patients Dental Monitoring Shipping Invoices Help C…" at bounding box center [458, 224] width 916 height 462
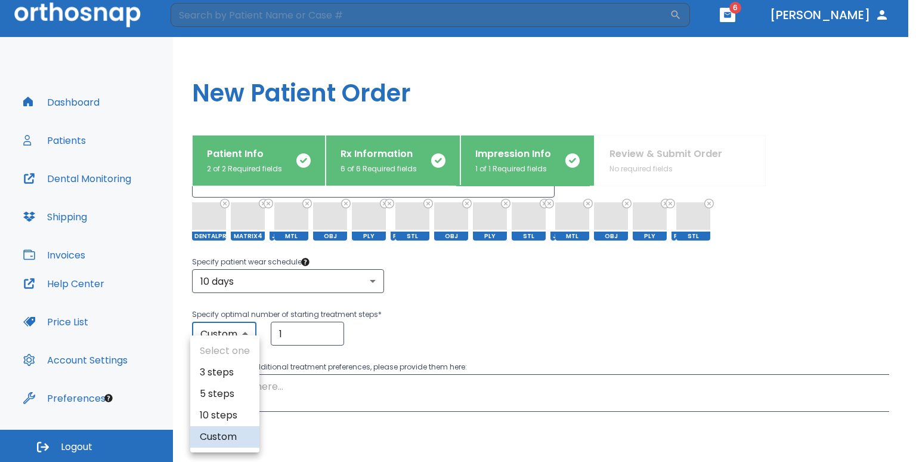
click at [230, 356] on ul "Select one 3 steps 5 steps 10 steps Custom" at bounding box center [224, 393] width 69 height 117
click at [214, 442] on li "Custom" at bounding box center [224, 436] width 69 height 21
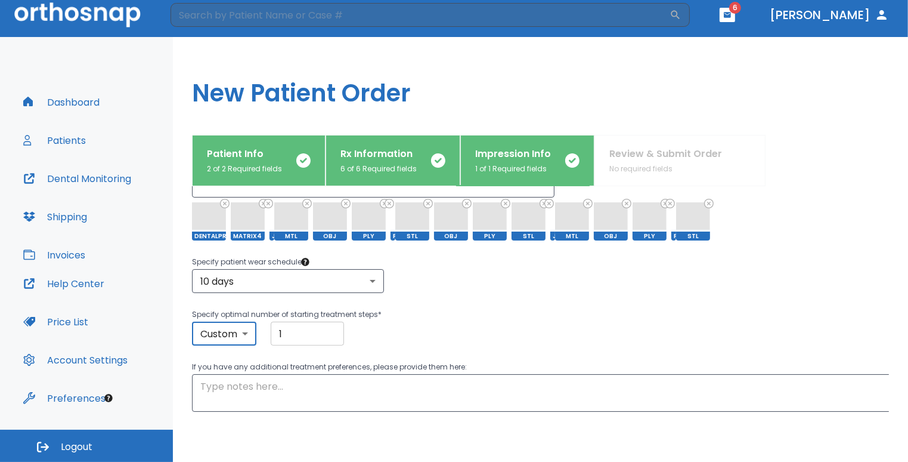
click at [301, 328] on input "1" at bounding box center [307, 333] width 73 height 24
type input "1"
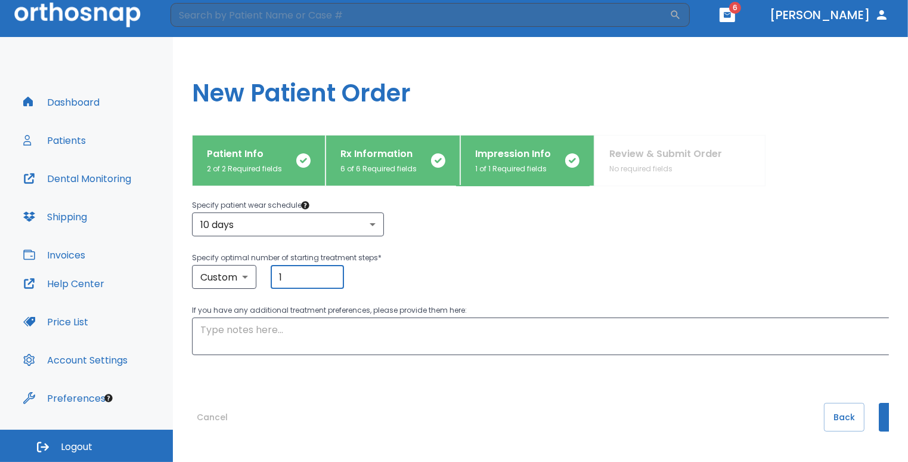
scroll to position [285, 0]
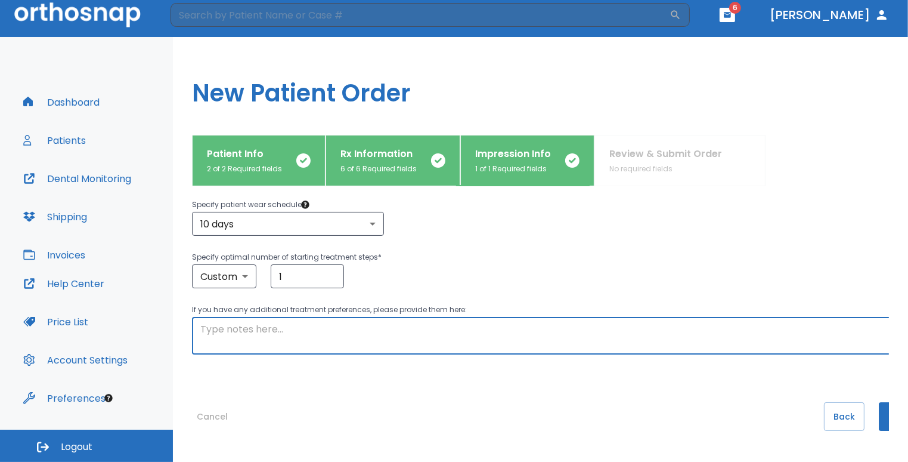
click at [347, 322] on textarea at bounding box center [554, 335] width 709 height 27
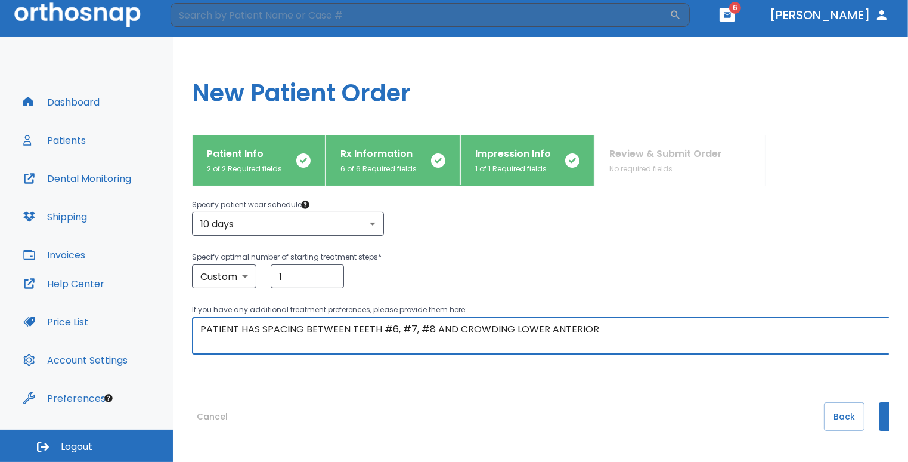
scroll to position [291, 35]
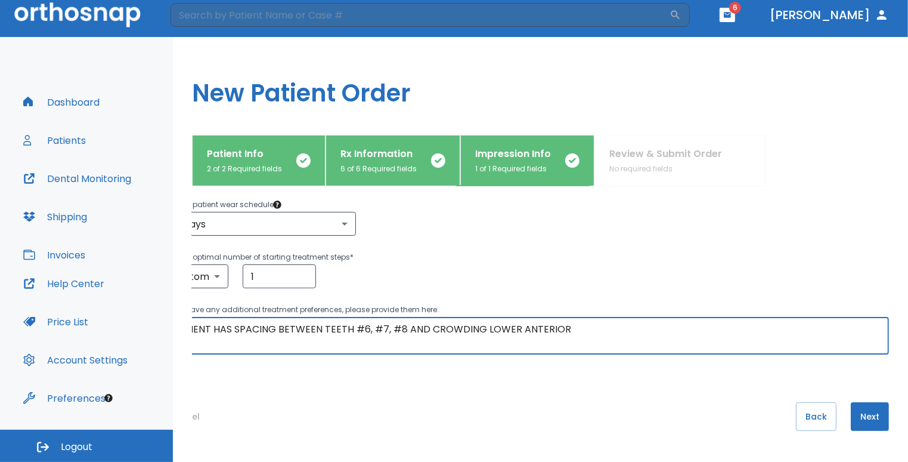
type textarea "PATIENT HAS SPACING BETWEEN TEETH #6, #7, #8 AND CROWDING LOWER ANTERIOR"
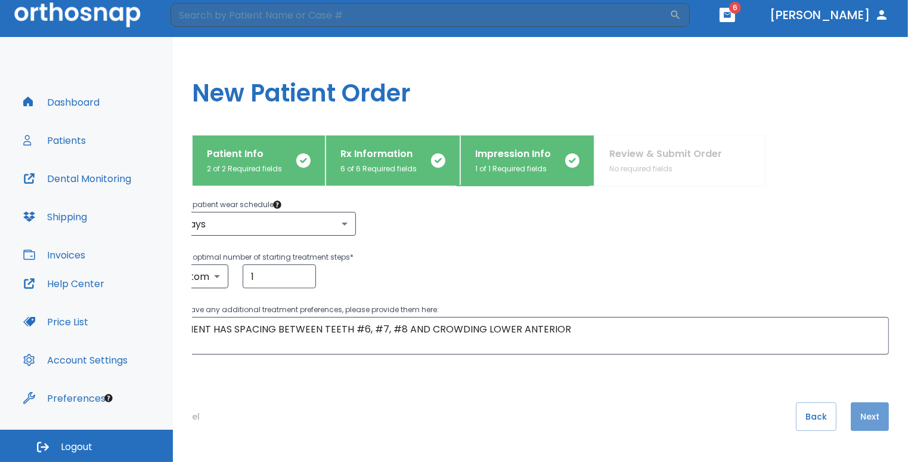
click at [865, 412] on button "Next" at bounding box center [870, 416] width 38 height 29
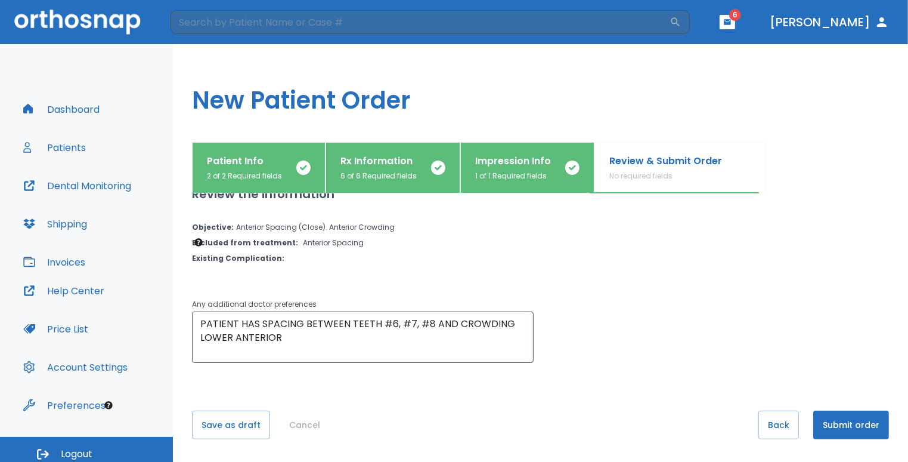
scroll to position [24, 0]
click at [849, 421] on button "Submit order" at bounding box center [852, 423] width 76 height 29
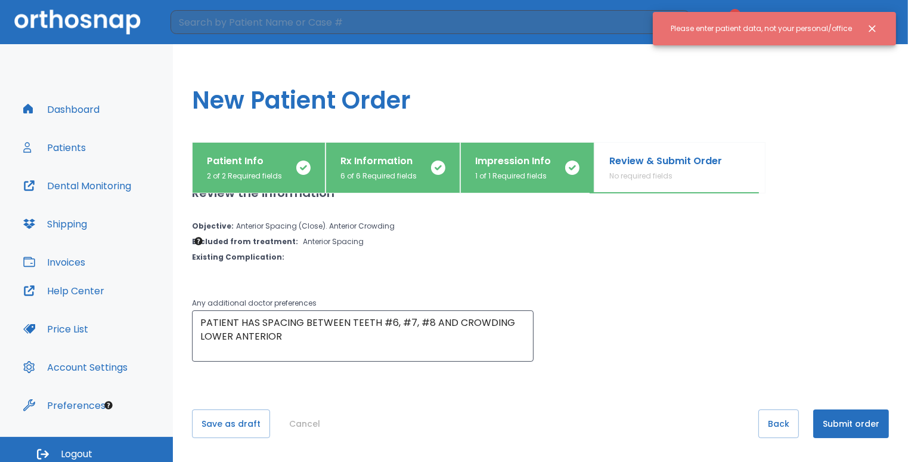
click at [837, 35] on div "Please enter patient data, not your personal/office" at bounding box center [761, 28] width 181 height 20
click at [857, 24] on div at bounding box center [867, 28] width 31 height 21
click at [780, 417] on button "Back" at bounding box center [779, 423] width 41 height 29
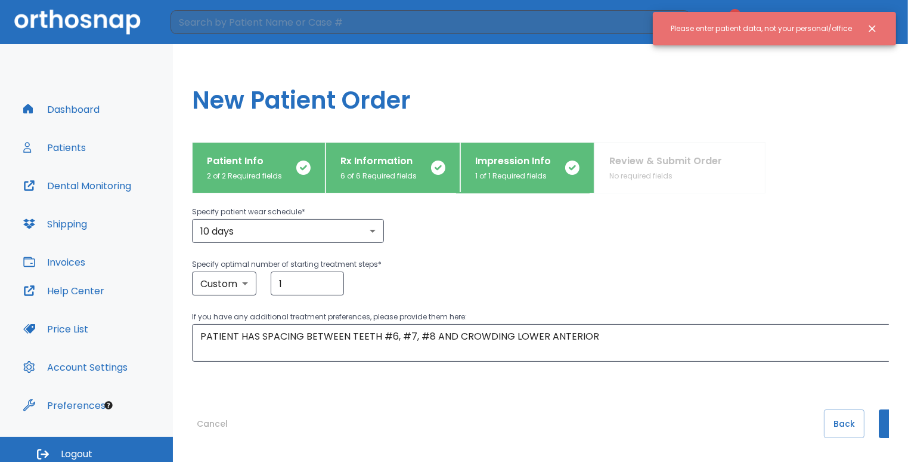
scroll to position [7, 0]
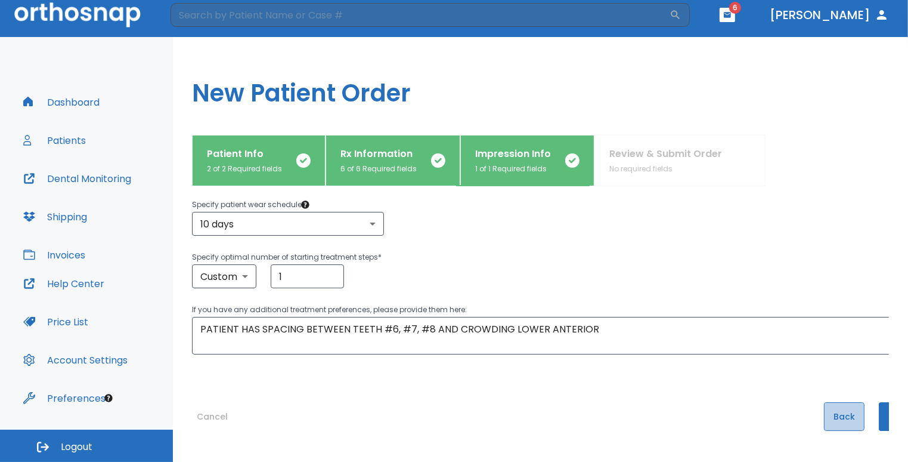
click at [835, 415] on button "Back" at bounding box center [844, 416] width 41 height 29
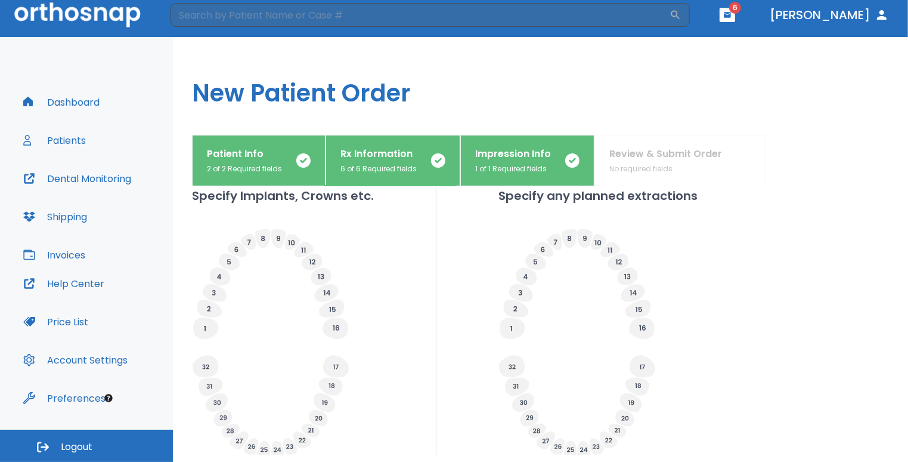
scroll to position [469, 0]
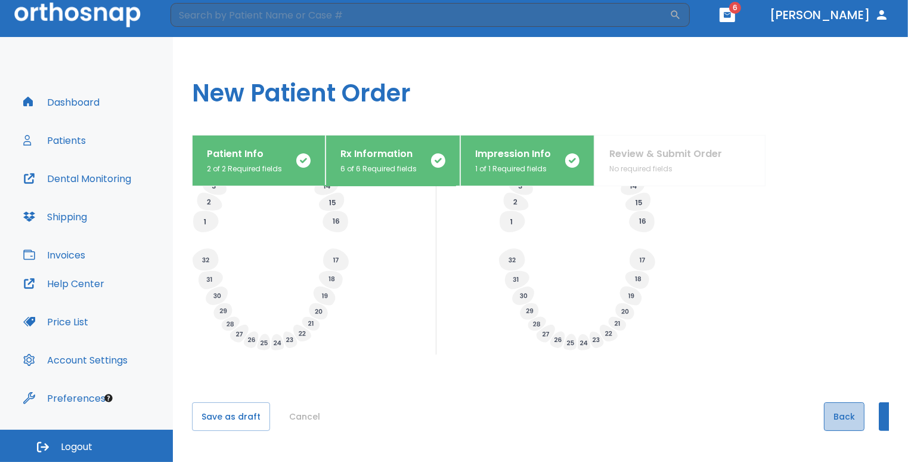
click at [842, 416] on button "Back" at bounding box center [844, 416] width 41 height 29
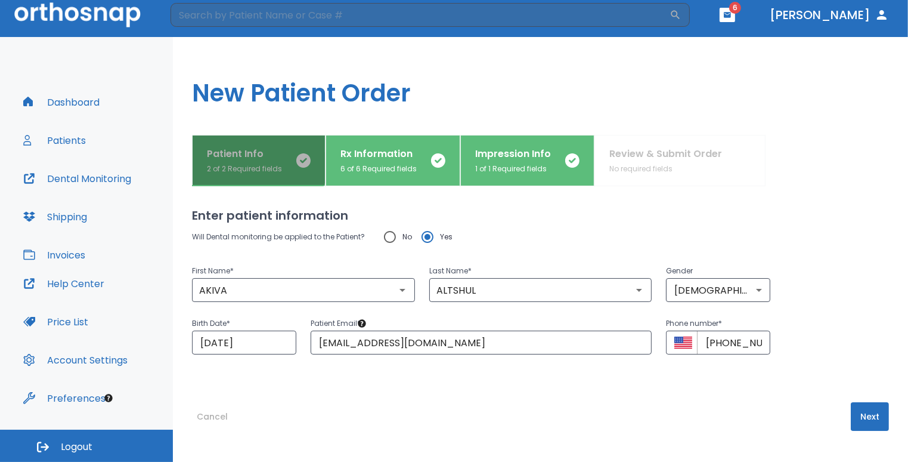
click at [223, 153] on p "Patient Info" at bounding box center [244, 154] width 75 height 14
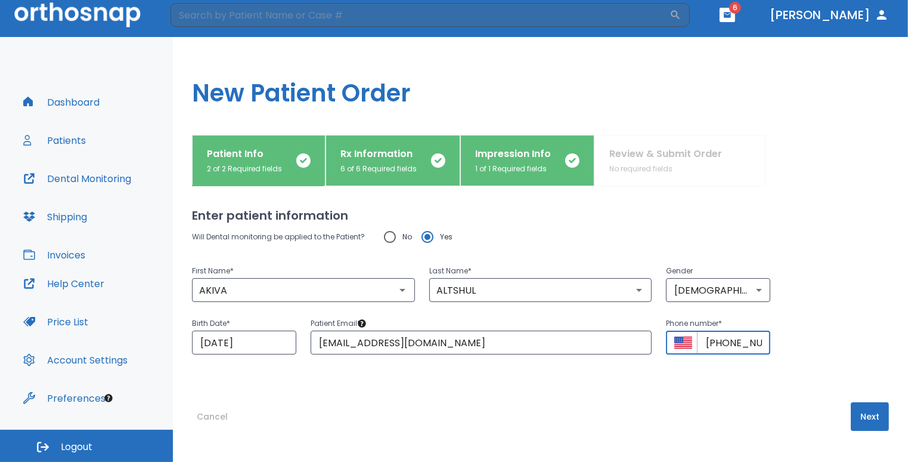
scroll to position [0, 23]
drag, startPoint x: 715, startPoint y: 340, endPoint x: 797, endPoint y: 351, distance: 82.5
click at [797, 351] on div "Birth Date * [DEMOGRAPHIC_DATA] ​ Patient Email * [PERSON_NAME][EMAIL_ADDRESS][…" at bounding box center [534, 328] width 712 height 52
click at [756, 358] on div "Enter patient information Will Dental monitoring be applied to the Patient? No …" at bounding box center [540, 317] width 697 height 268
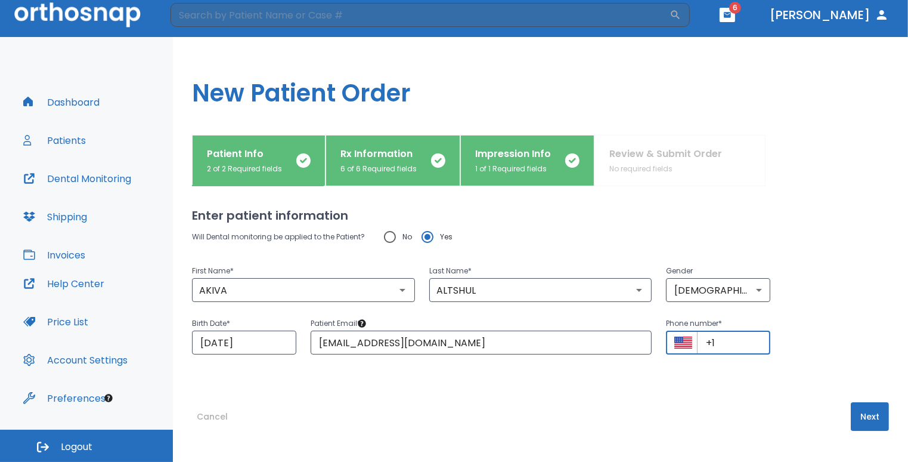
paste input "[PHONE_NUMBER]"
type input "[PHONE_NUMBER]"
click at [854, 409] on button "Next" at bounding box center [870, 416] width 38 height 29
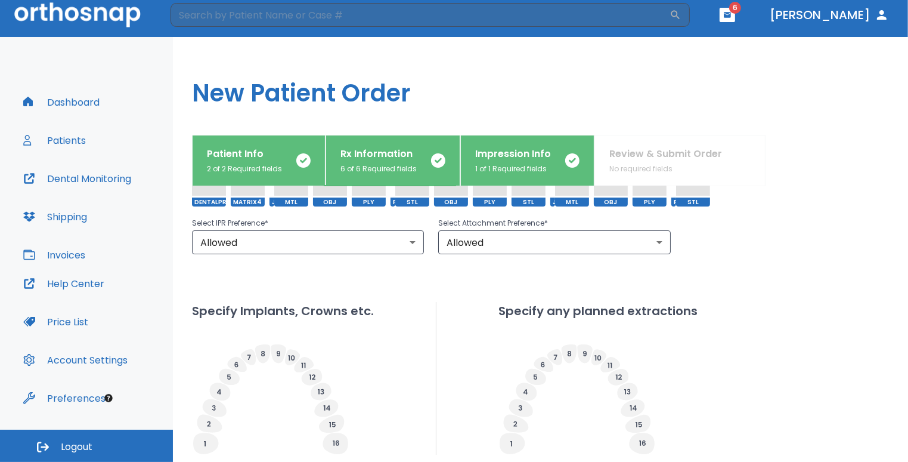
scroll to position [469, 0]
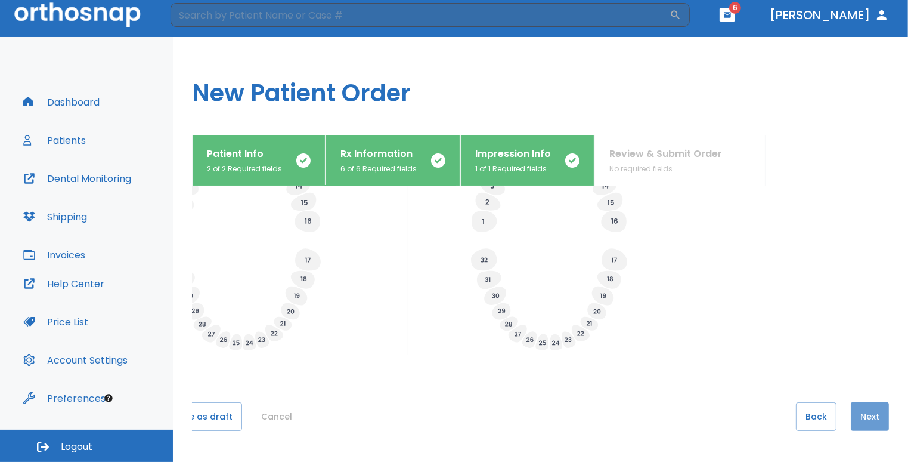
click at [857, 412] on button "Next" at bounding box center [870, 416] width 38 height 29
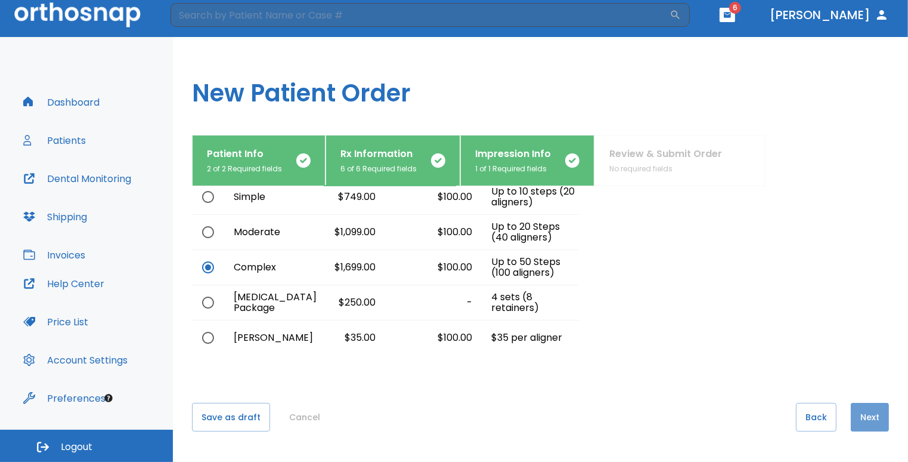
click at [862, 414] on button "Next" at bounding box center [870, 417] width 38 height 29
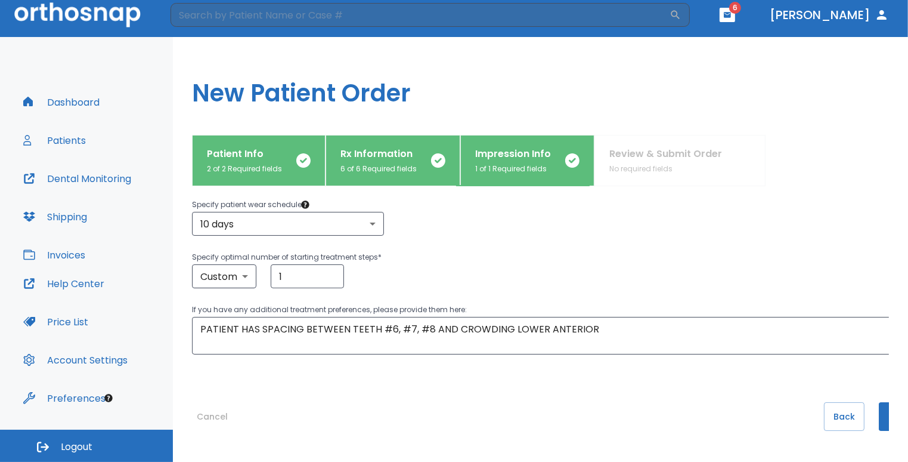
scroll to position [291, 35]
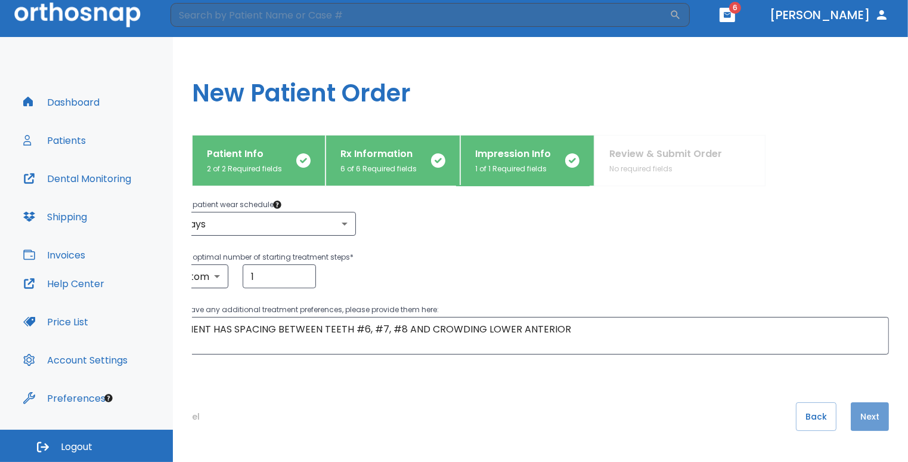
click at [854, 409] on button "Next" at bounding box center [870, 416] width 38 height 29
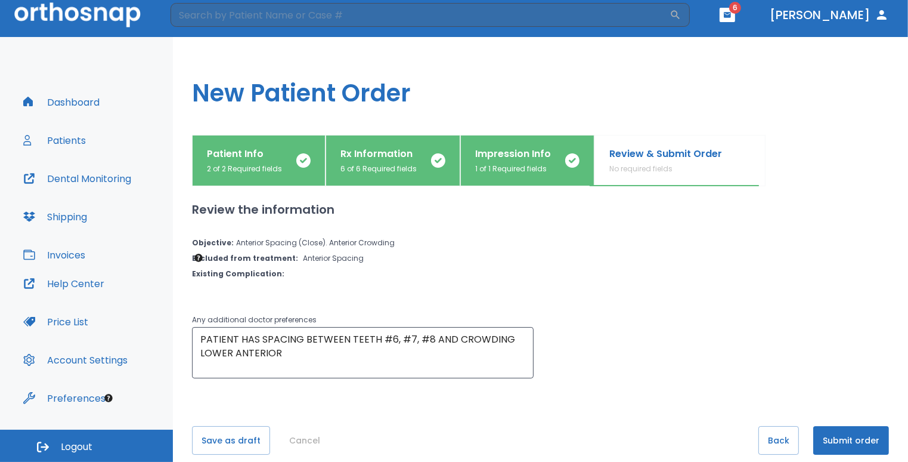
click at [850, 433] on button "Submit order" at bounding box center [852, 440] width 76 height 29
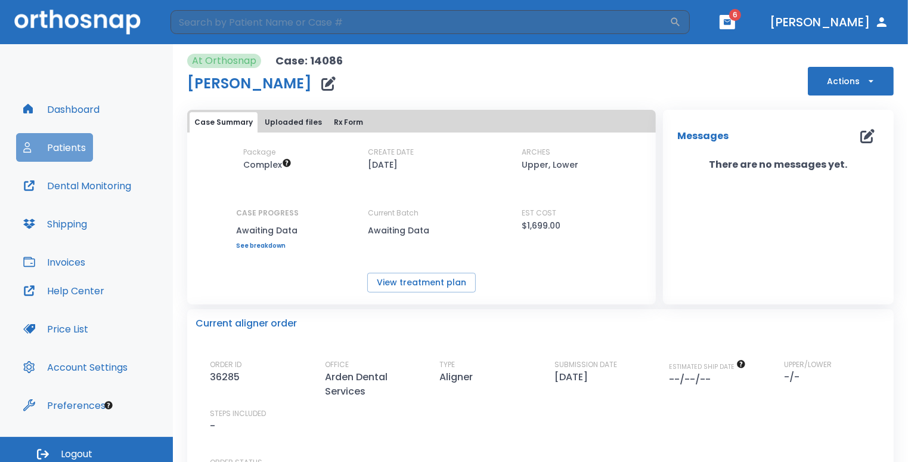
click at [42, 148] on button "Patients" at bounding box center [54, 147] width 77 height 29
